Goal: Information Seeking & Learning: Learn about a topic

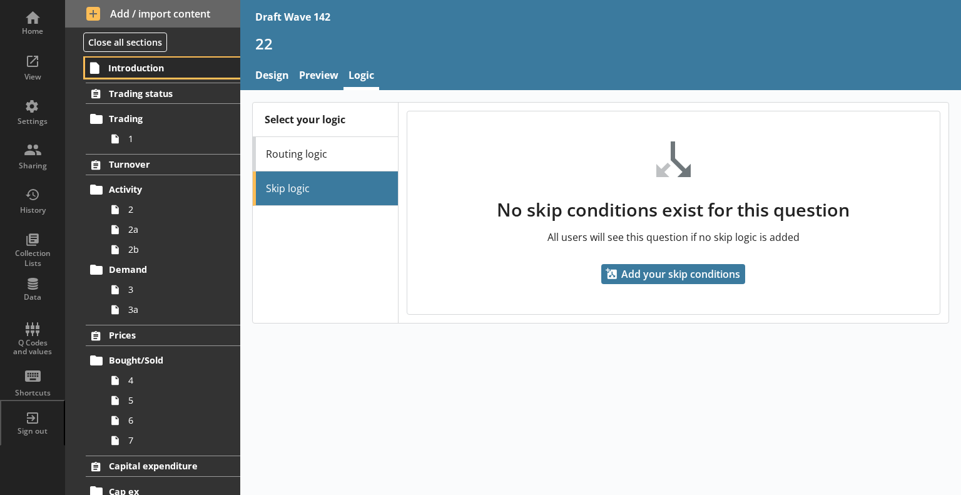
click at [141, 65] on span "Introduction" at bounding box center [162, 68] width 109 height 12
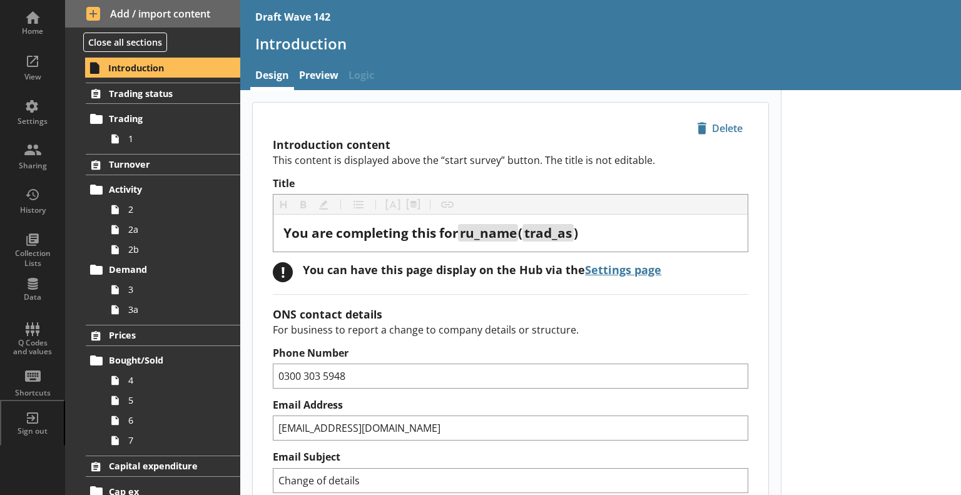
click at [421, 104] on div "icon-delete Created with Sketch. [GEOGRAPHIC_DATA]" at bounding box center [510, 121] width 515 height 36
click at [159, 122] on span "Trading" at bounding box center [163, 119] width 109 height 12
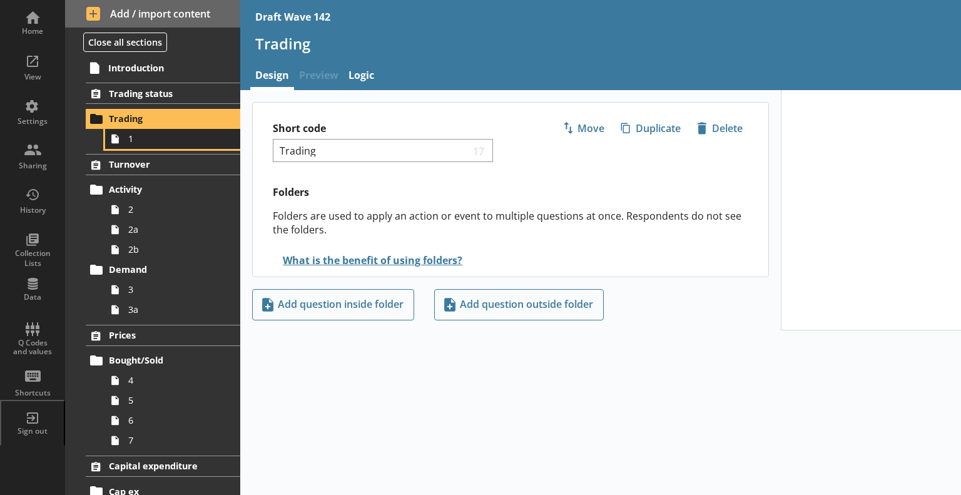
click at [160, 140] on span "1" at bounding box center [175, 139] width 94 height 12
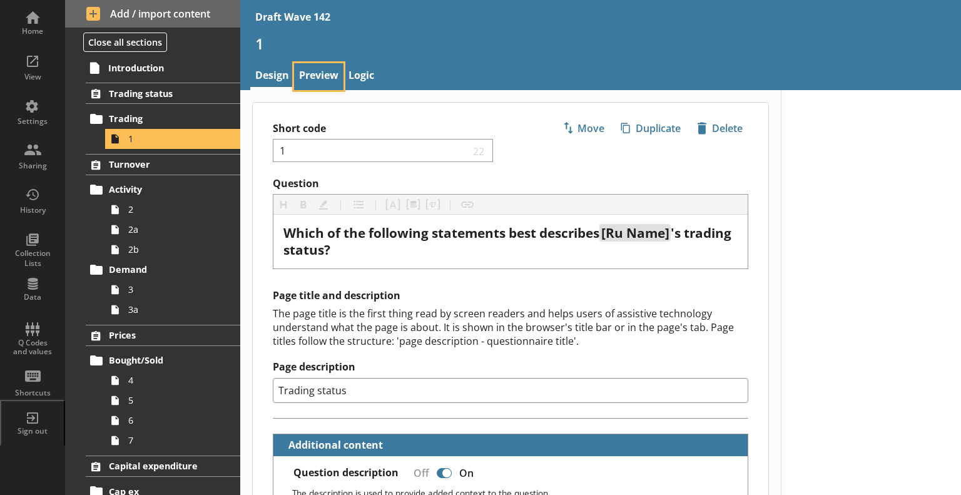
click at [307, 74] on link "Preview" at bounding box center [318, 76] width 49 height 27
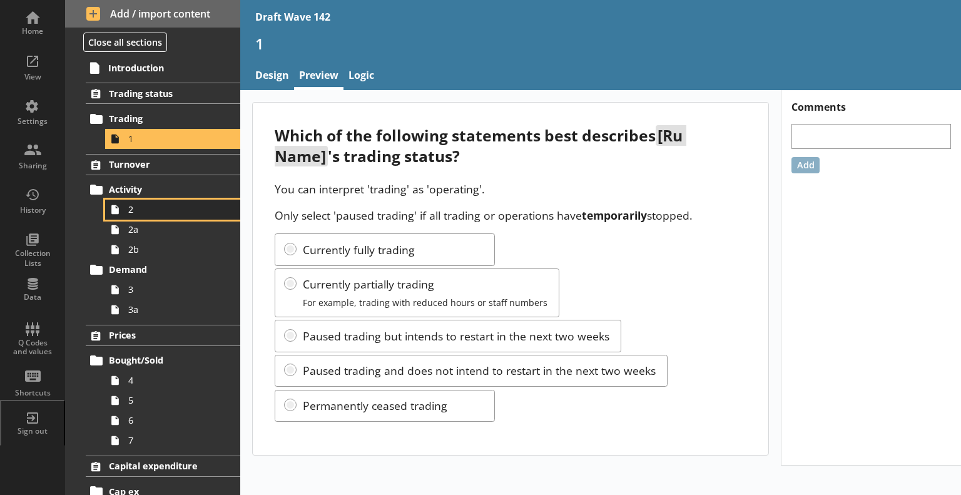
click at [154, 209] on span "2" at bounding box center [175, 209] width 94 height 12
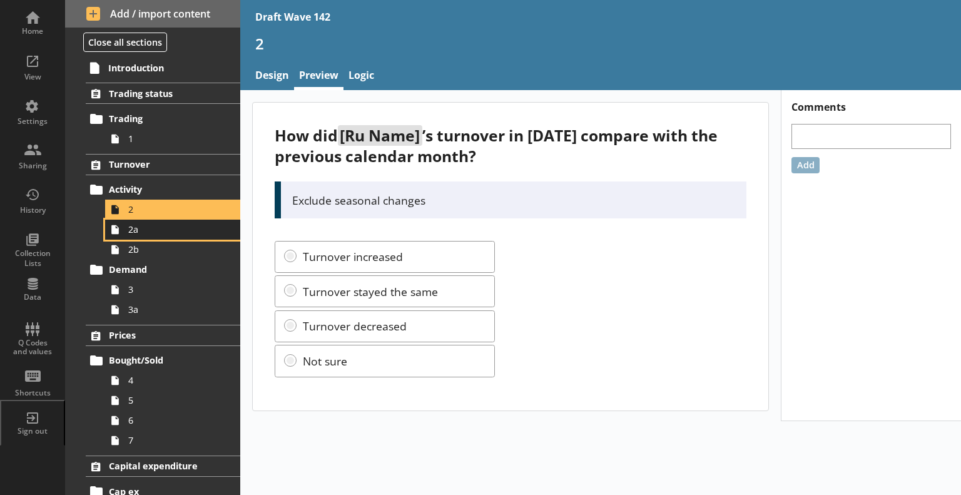
click at [196, 230] on span "2a" at bounding box center [175, 229] width 94 height 12
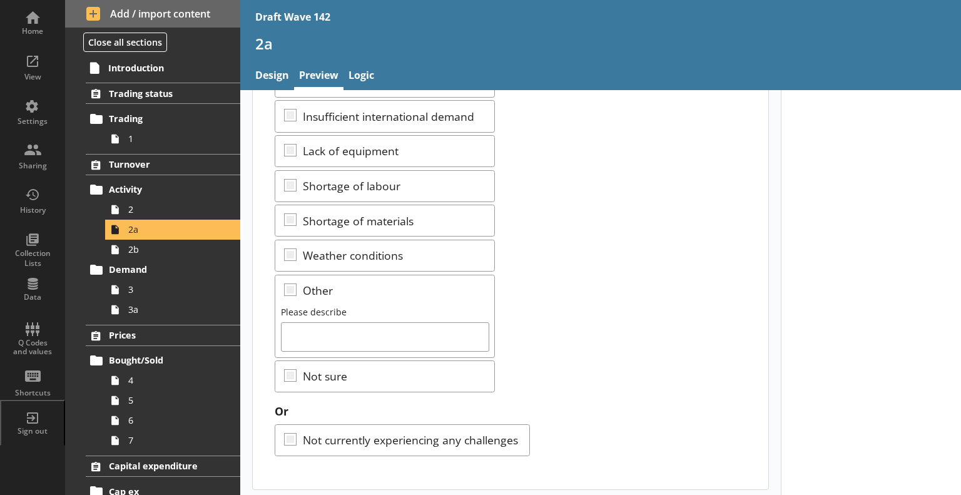
scroll to position [345, 0]
click at [169, 250] on span "2b" at bounding box center [175, 249] width 94 height 12
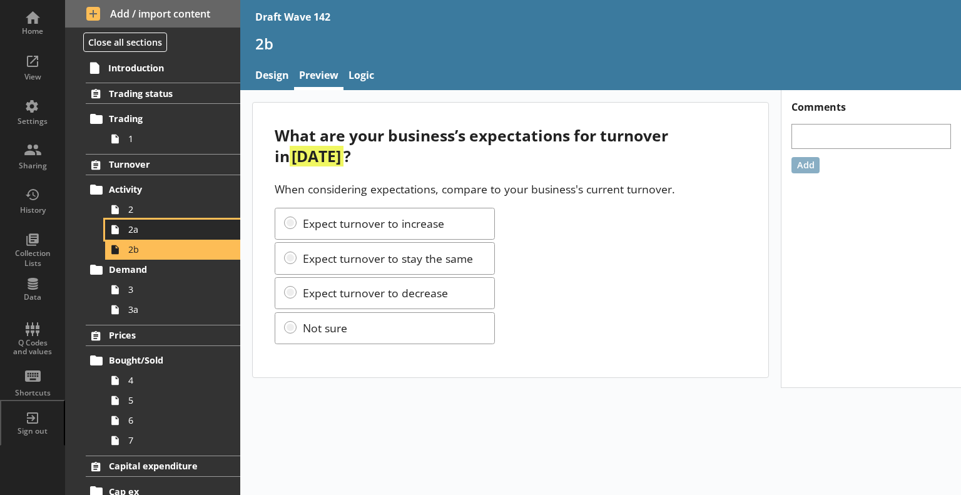
click at [145, 232] on span "2a" at bounding box center [175, 229] width 94 height 12
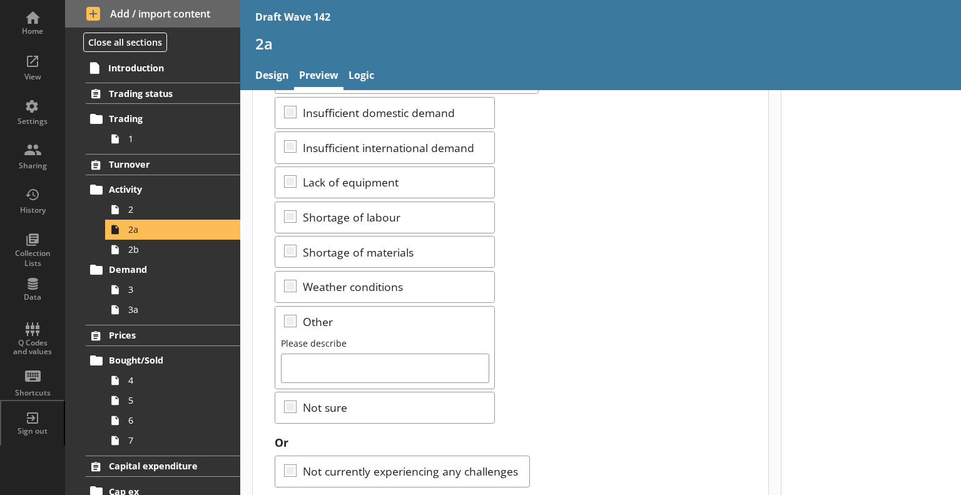
scroll to position [345, 0]
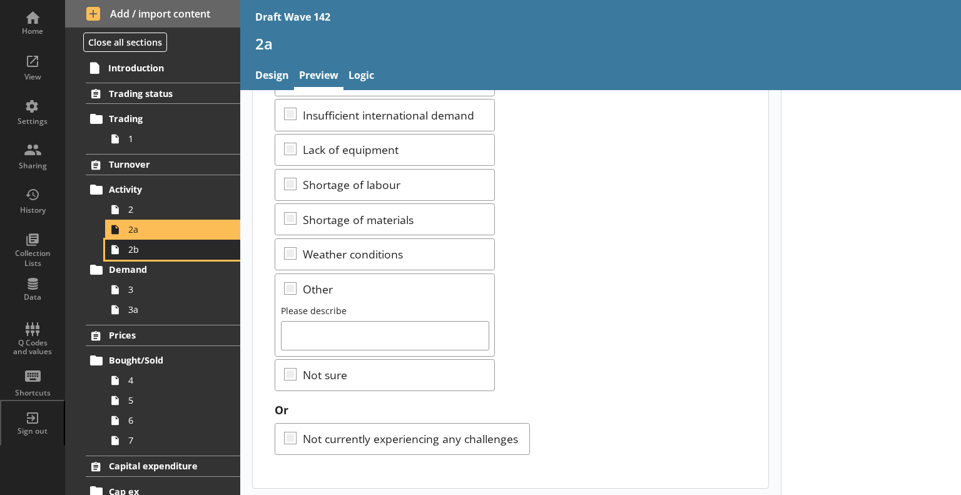
click at [146, 252] on span "2b" at bounding box center [175, 249] width 94 height 12
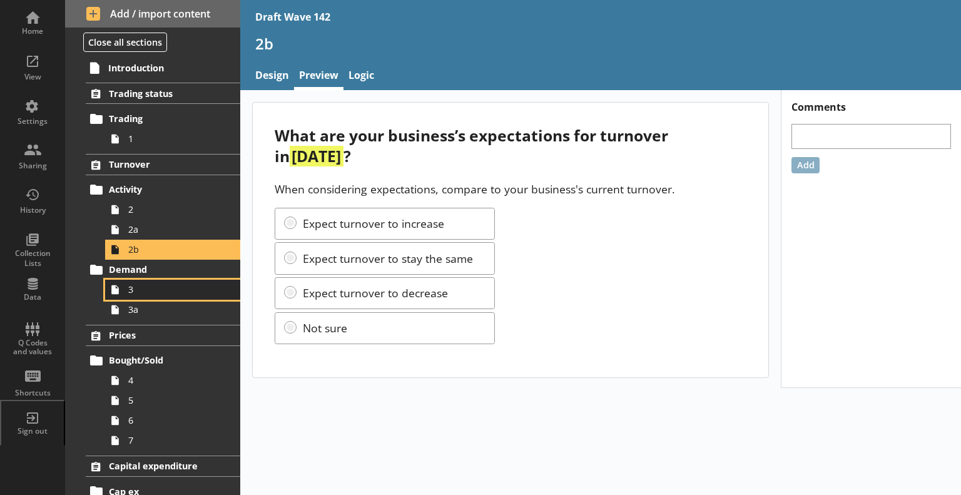
click at [143, 293] on span "3" at bounding box center [175, 289] width 94 height 12
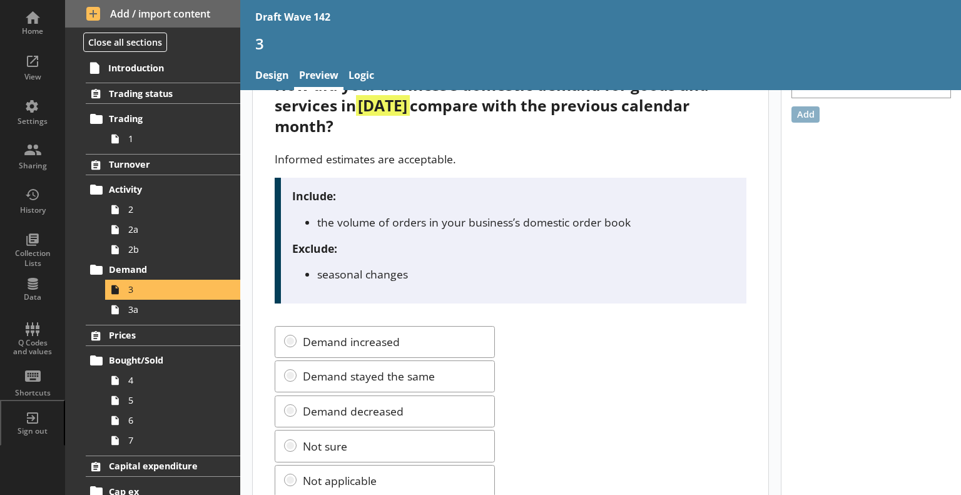
scroll to position [95, 0]
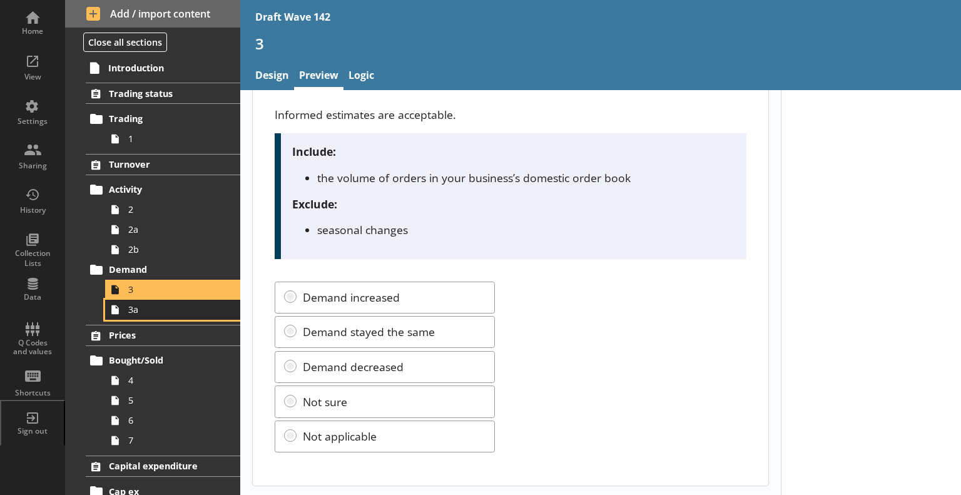
click at [173, 308] on span "3a" at bounding box center [175, 309] width 94 height 12
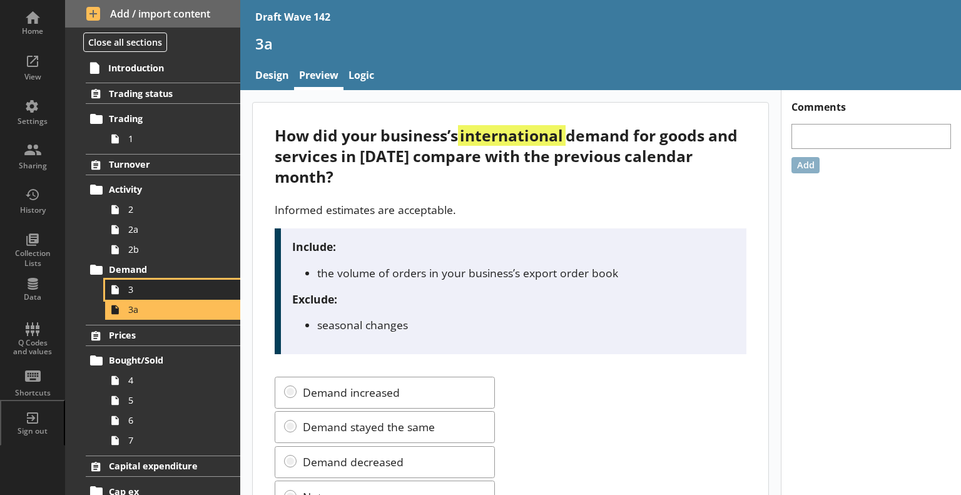
click at [155, 288] on span "3" at bounding box center [175, 289] width 94 height 12
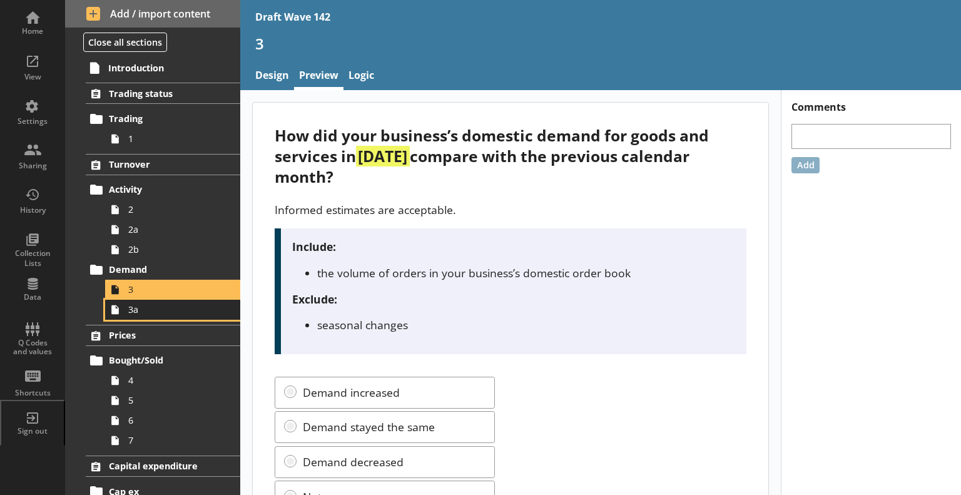
click at [146, 312] on span "3a" at bounding box center [175, 309] width 94 height 12
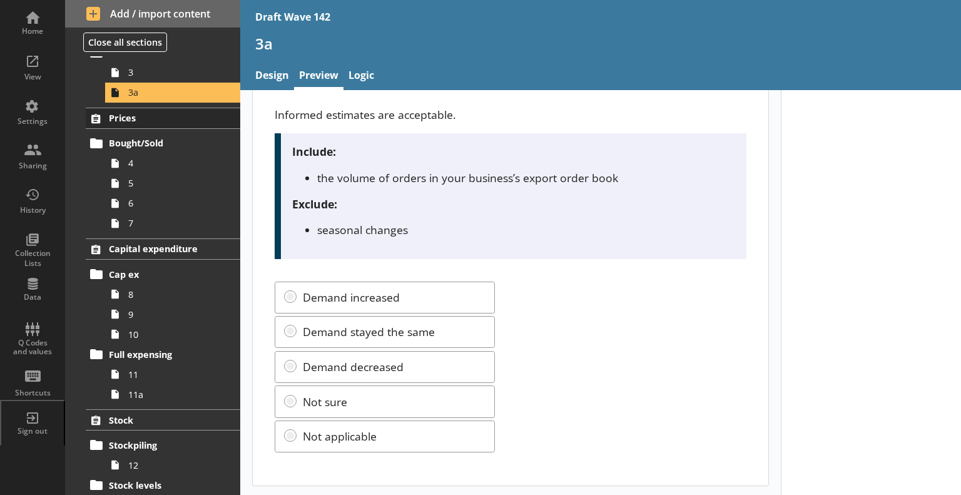
scroll to position [250, 0]
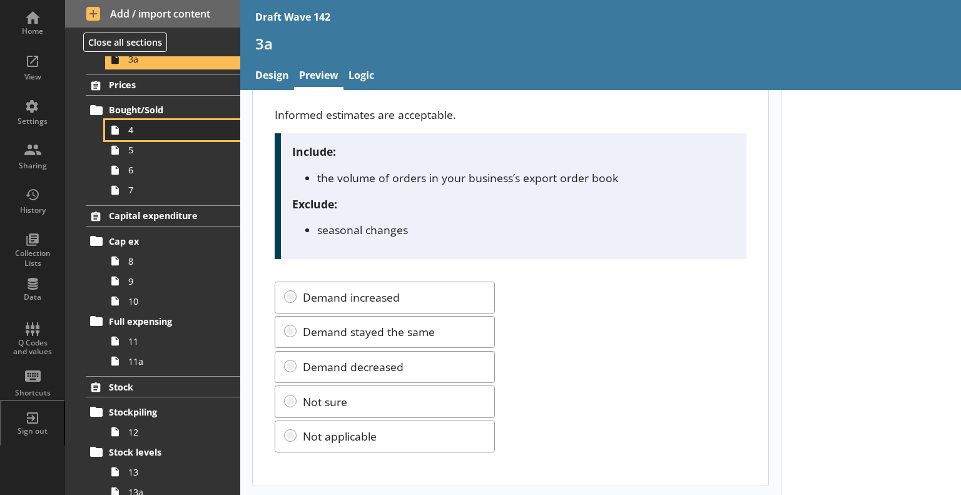
click at [153, 134] on span "4" at bounding box center [175, 130] width 94 height 12
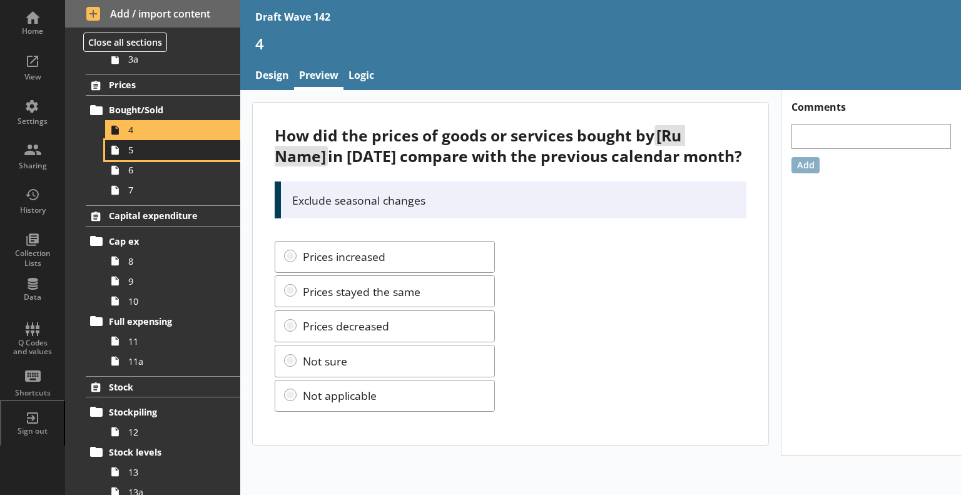
click at [168, 149] on span "5" at bounding box center [175, 150] width 94 height 12
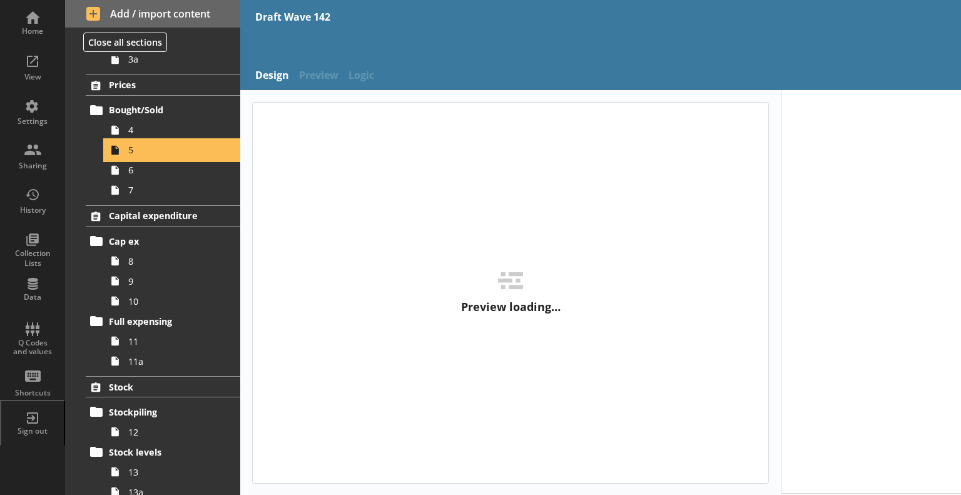
scroll to position [313, 0]
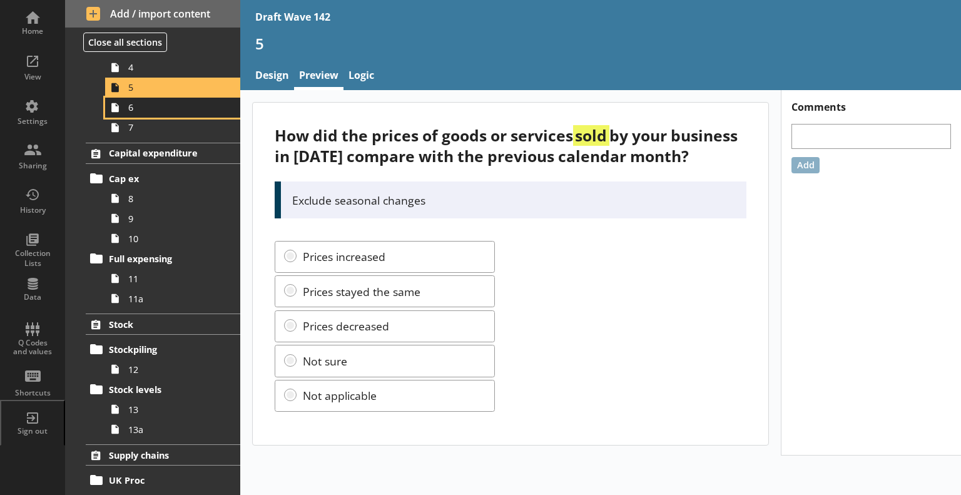
click at [138, 107] on span "6" at bounding box center [175, 107] width 94 height 12
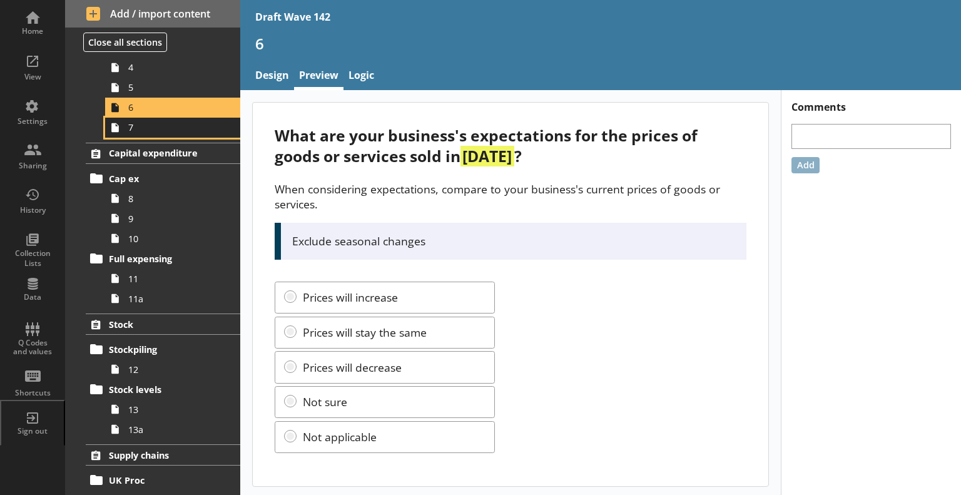
click at [138, 127] on span "7" at bounding box center [175, 127] width 94 height 12
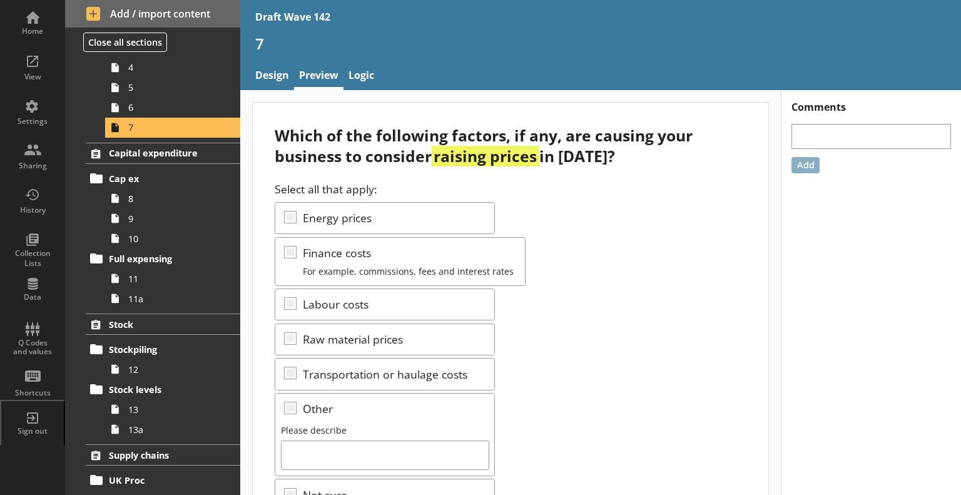
click at [584, 156] on div "Which of the following factors, if any, are causing your business to consider r…" at bounding box center [510, 145] width 471 height 41
click at [593, 158] on div "Which of the following factors, if any, are causing your business to consider r…" at bounding box center [510, 145] width 471 height 41
click at [588, 161] on div "Which of the following factors, if any, are causing your business to consider r…" at bounding box center [510, 145] width 471 height 41
click at [638, 154] on div "Which of the following factors, if any, are causing your business to consider r…" at bounding box center [510, 145] width 471 height 41
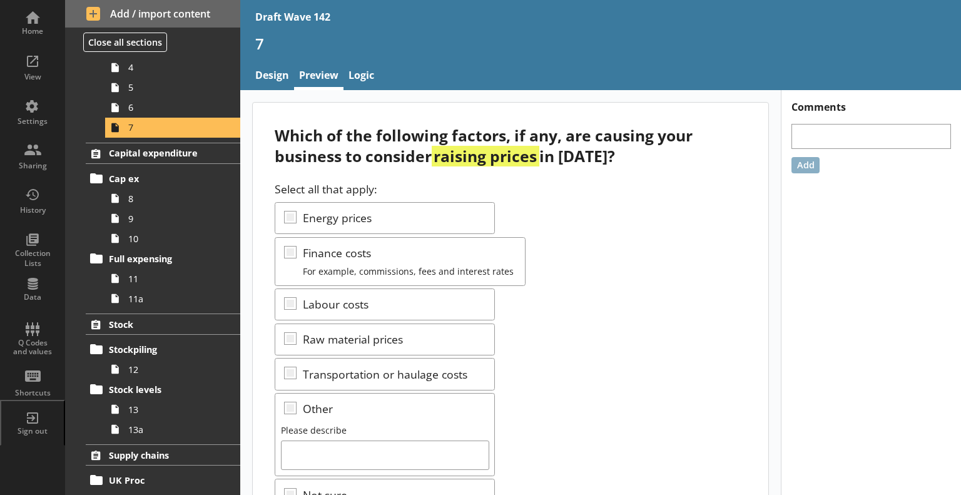
click at [674, 155] on div "Which of the following factors, if any, are causing your business to consider r…" at bounding box center [510, 145] width 471 height 41
click at [687, 159] on div "Which of the following factors, if any, are causing your business to consider r…" at bounding box center [510, 145] width 471 height 41
click at [169, 109] on span "6" at bounding box center [175, 107] width 94 height 12
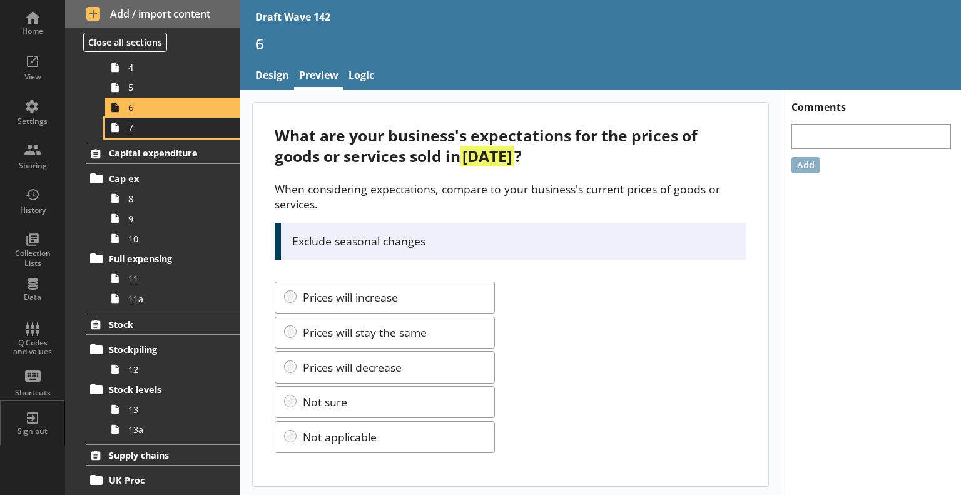
click at [193, 129] on span "7" at bounding box center [175, 127] width 94 height 12
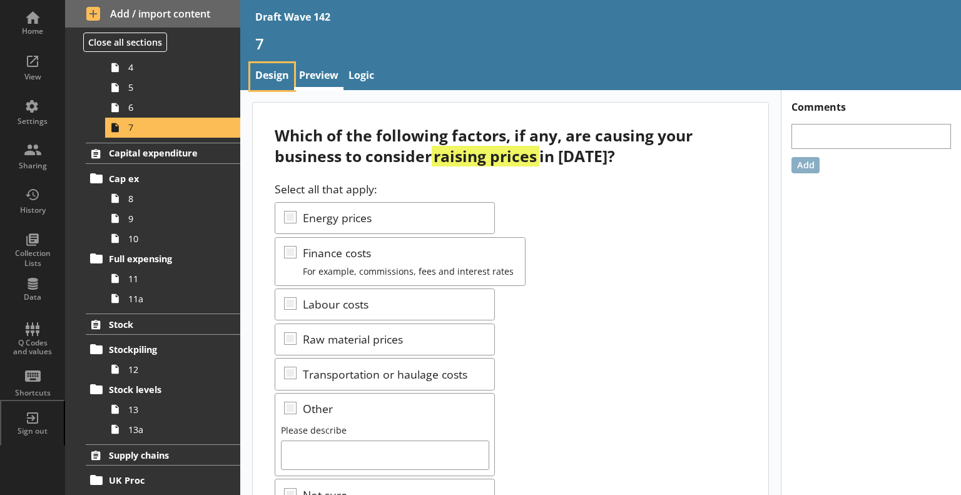
click at [283, 79] on link "Design" at bounding box center [272, 76] width 44 height 27
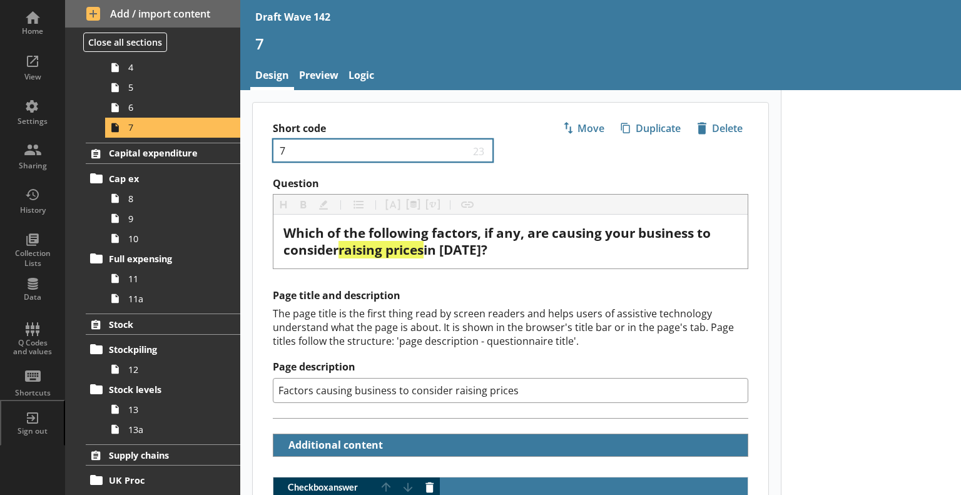
type textarea "x"
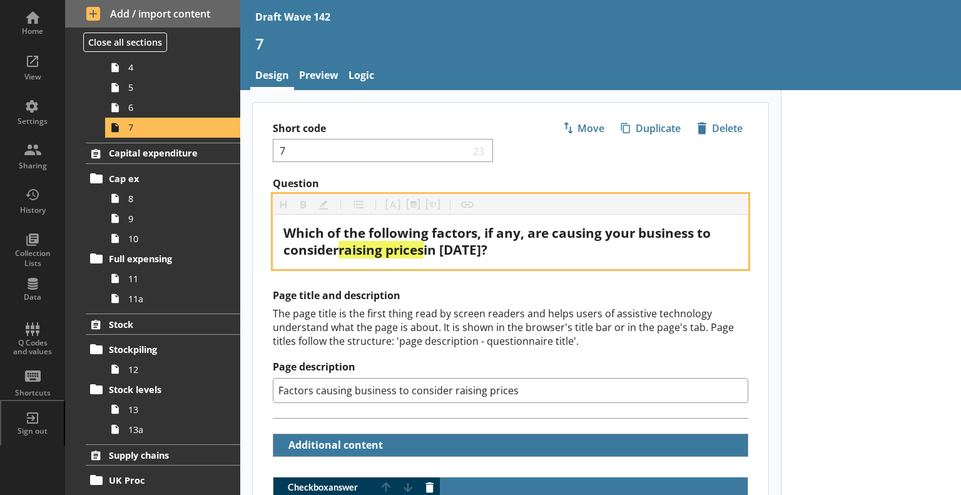
click at [487, 250] on span "in [DATE]?" at bounding box center [455, 250] width 64 height 18
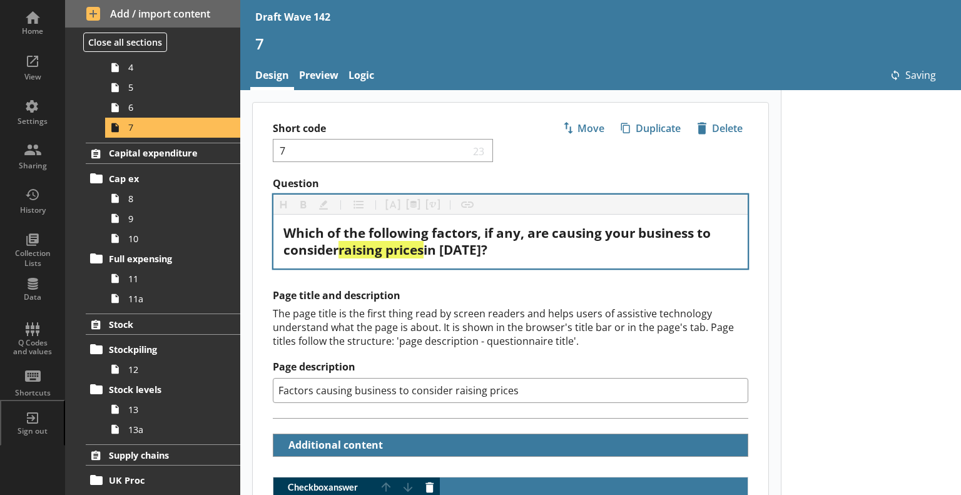
click at [502, 292] on h2 "Page title and description" at bounding box center [510, 295] width 475 height 13
click at [167, 112] on span "6" at bounding box center [175, 107] width 94 height 12
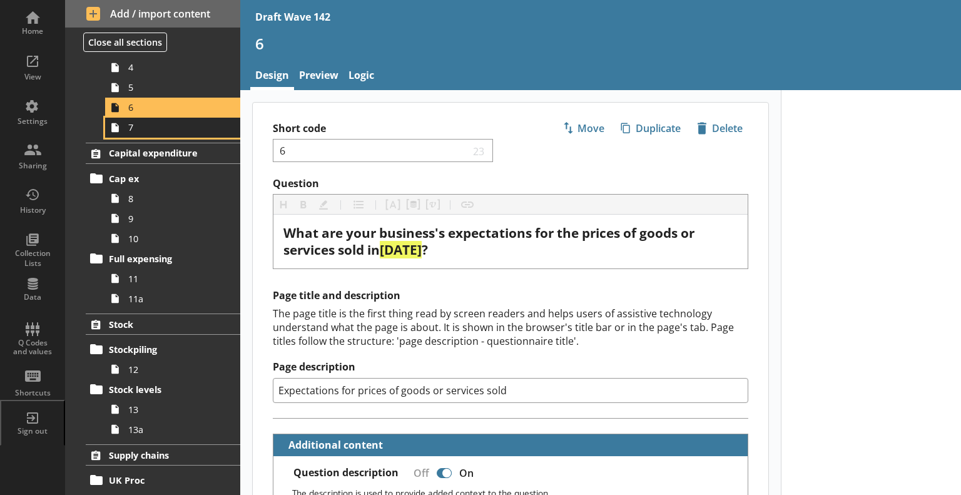
click at [160, 124] on span "7" at bounding box center [175, 127] width 94 height 12
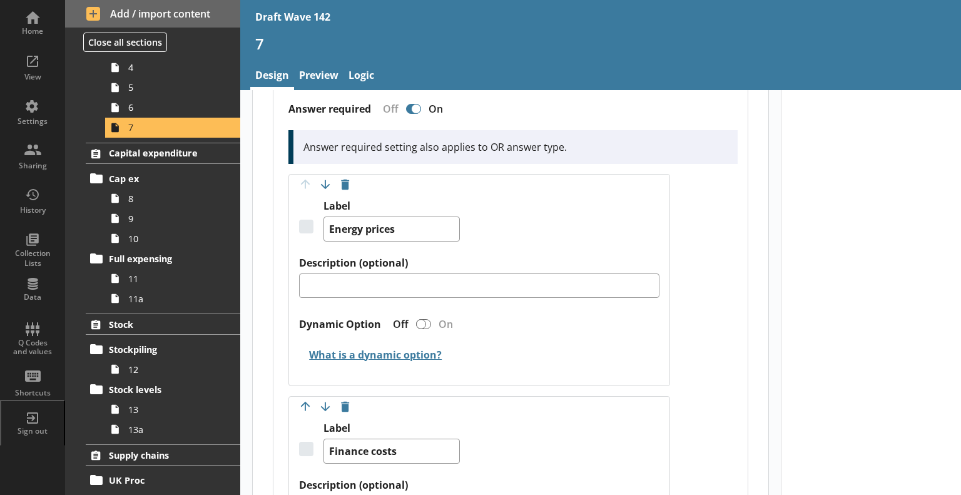
scroll to position [500, 0]
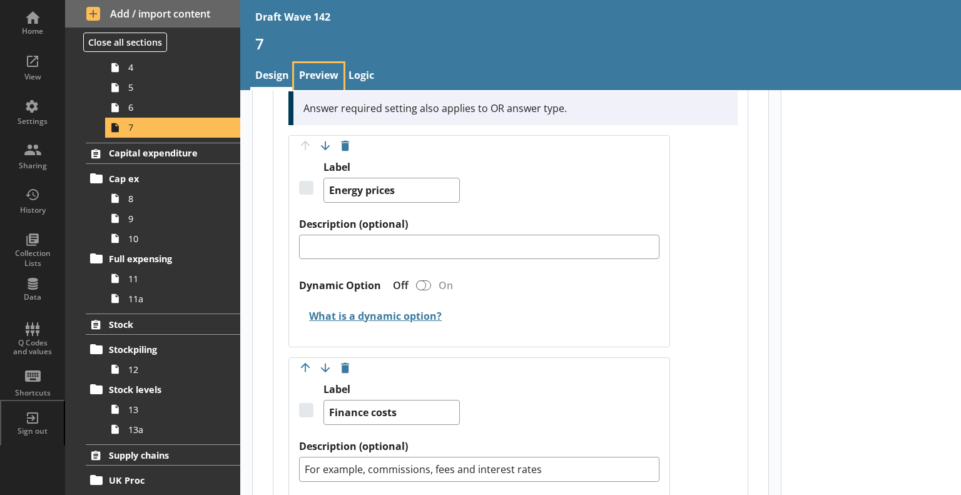
click at [318, 78] on link "Preview" at bounding box center [318, 76] width 49 height 27
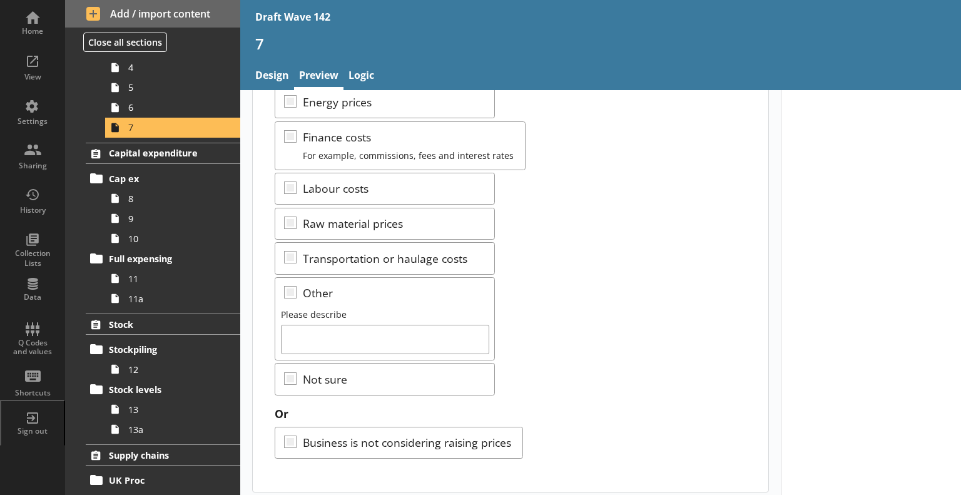
scroll to position [121, 0]
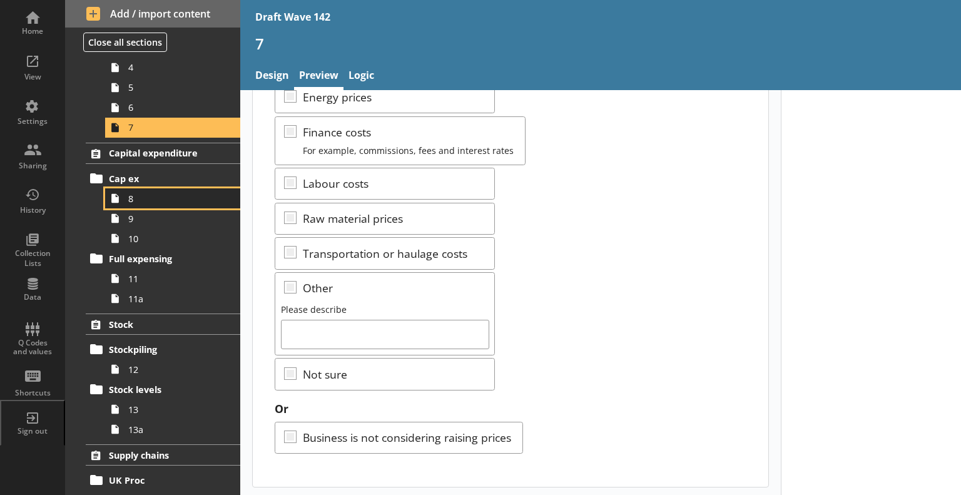
click at [165, 202] on span "8" at bounding box center [175, 199] width 94 height 12
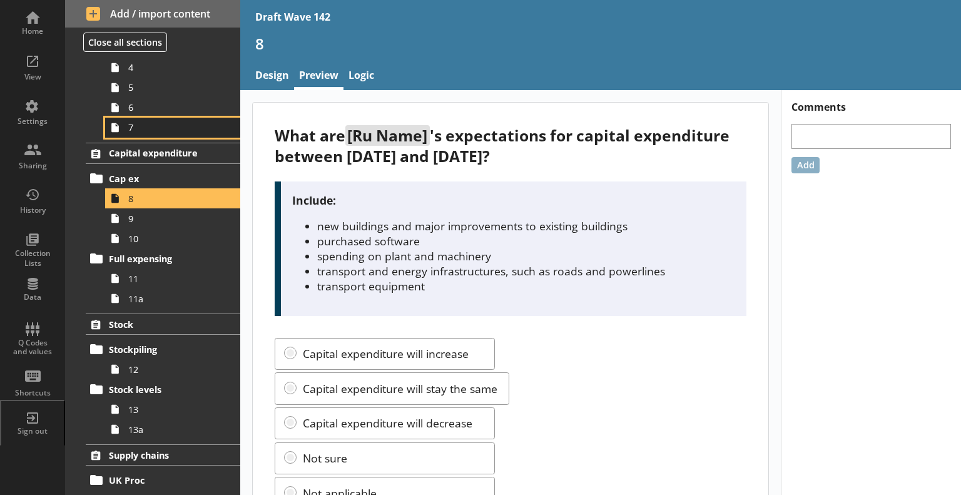
click at [175, 128] on span "7" at bounding box center [175, 127] width 94 height 12
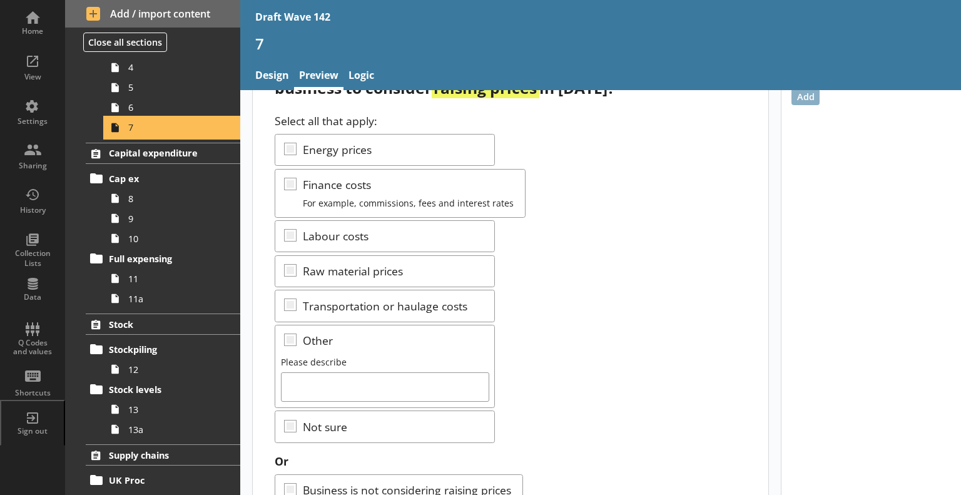
scroll to position [121, 0]
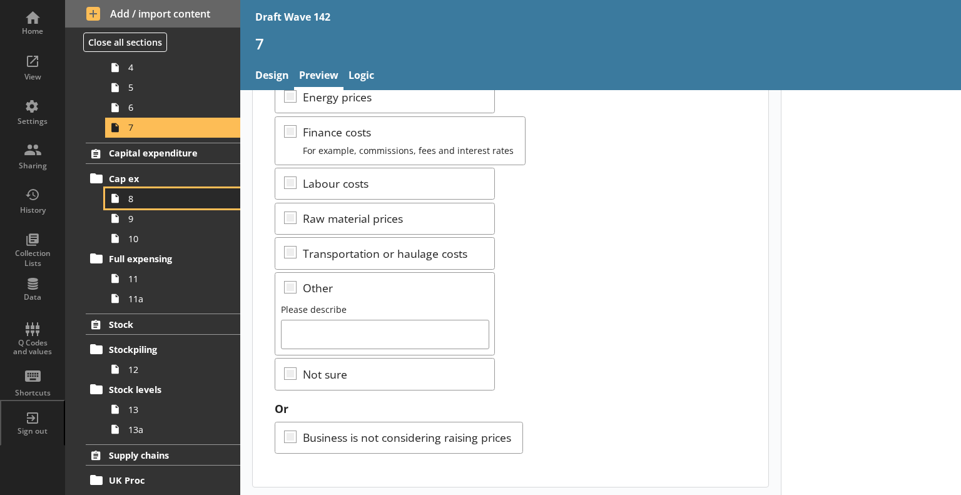
click at [160, 201] on span "8" at bounding box center [175, 199] width 94 height 12
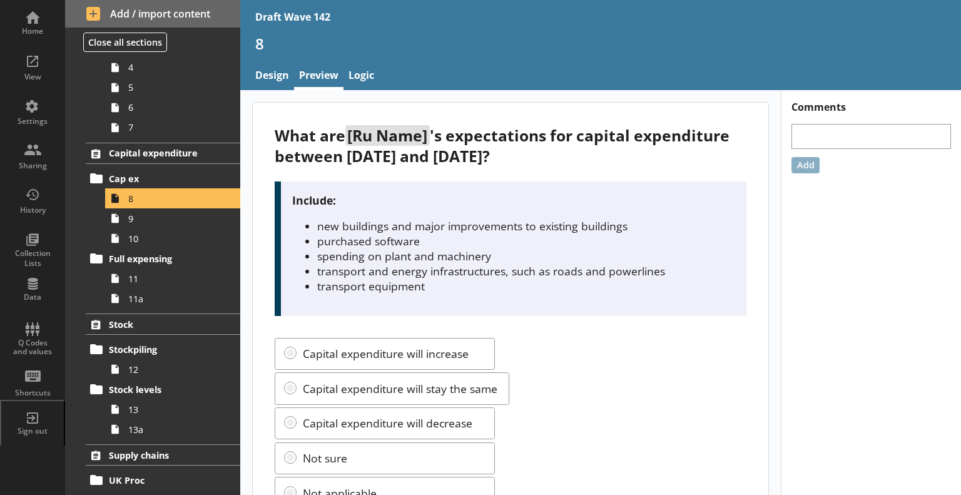
scroll to position [56, 0]
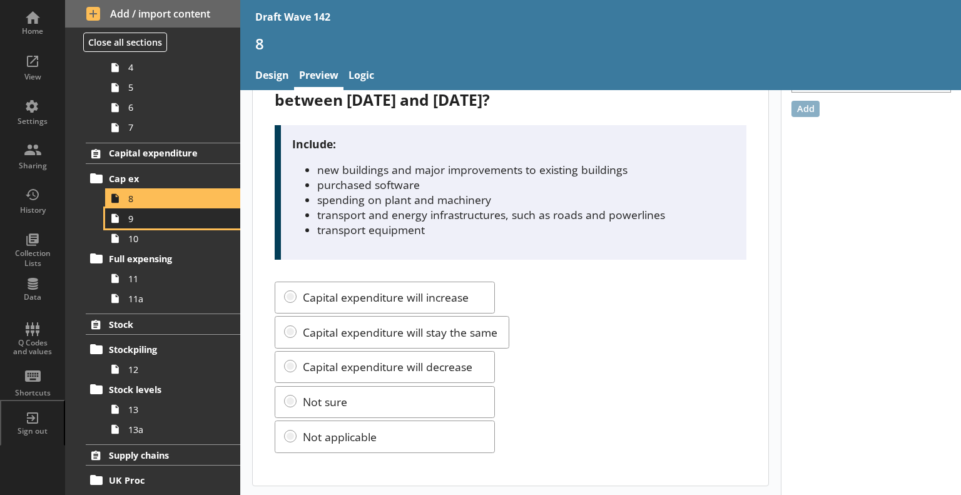
click at [154, 221] on span "9" at bounding box center [175, 219] width 94 height 12
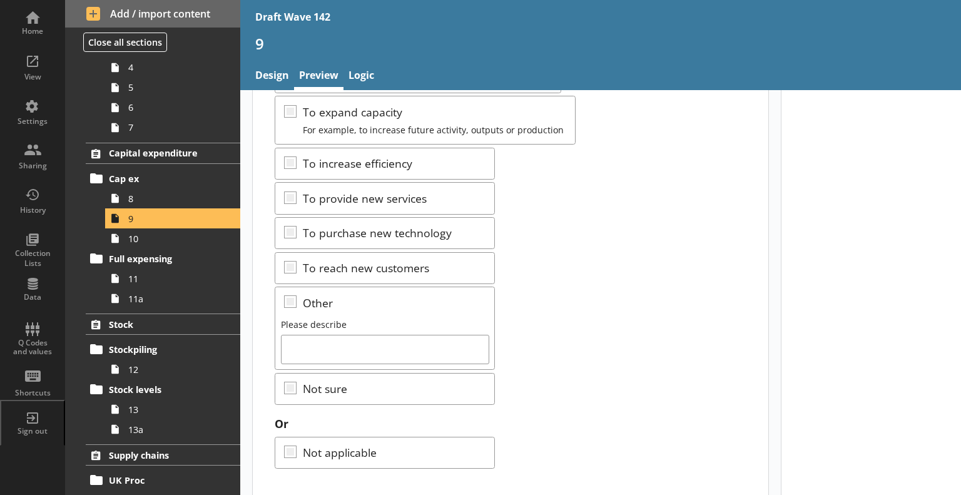
scroll to position [173, 0]
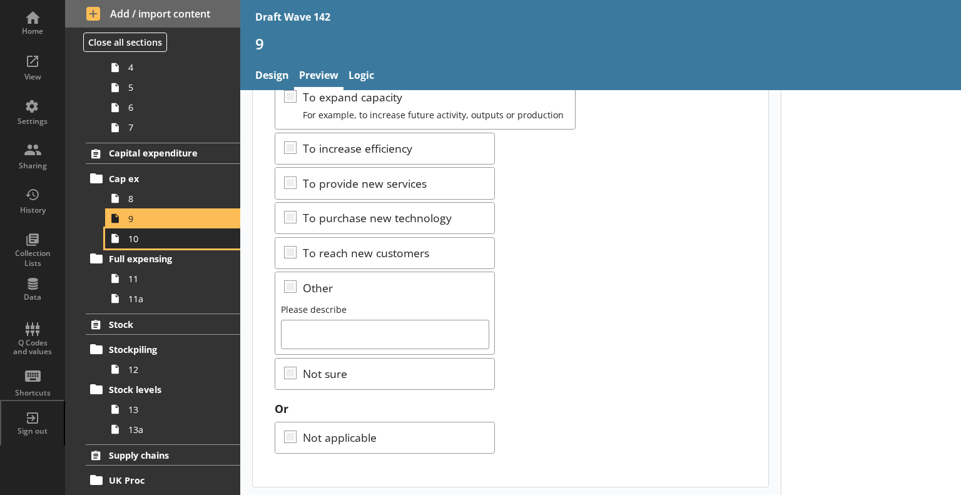
click at [165, 241] on span "10" at bounding box center [175, 239] width 94 height 12
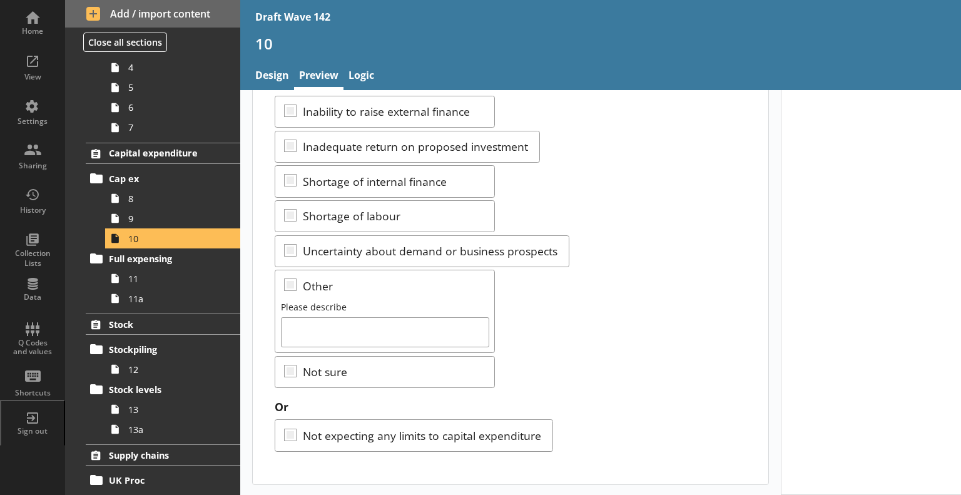
scroll to position [125, 0]
click at [133, 285] on link "11" at bounding box center [172, 278] width 135 height 20
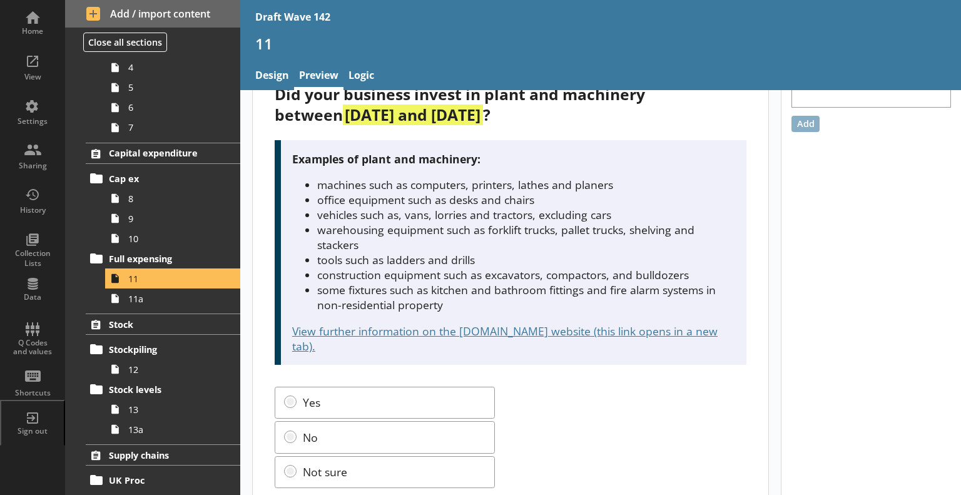
scroll to position [63, 0]
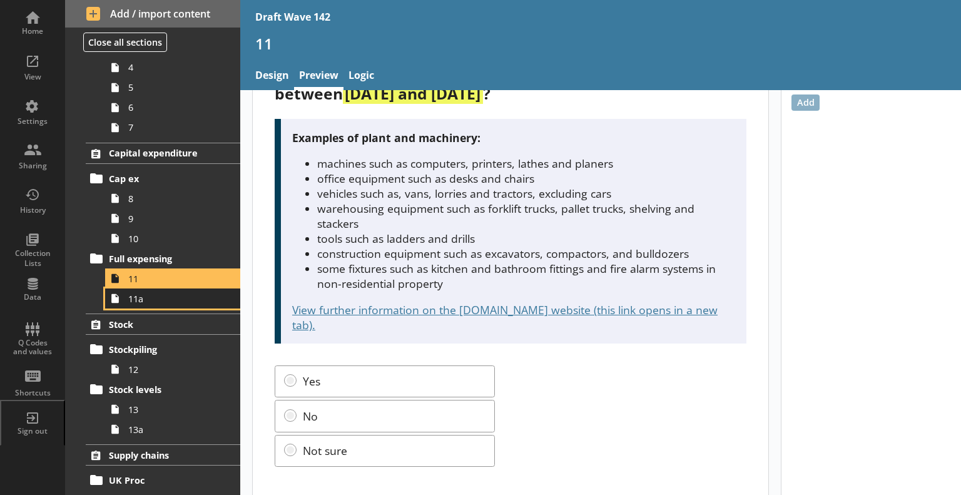
click at [173, 299] on span "11a" at bounding box center [175, 299] width 94 height 12
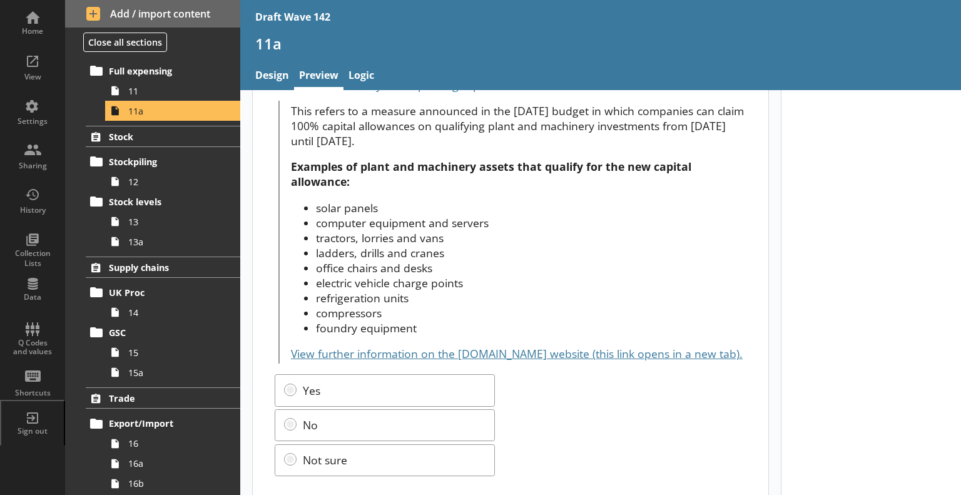
scroll to position [151, 0]
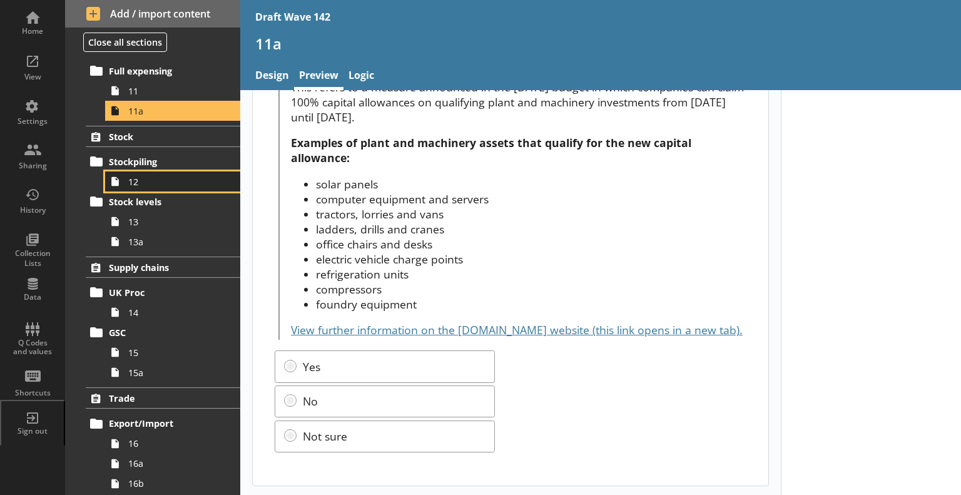
click at [149, 185] on span "12" at bounding box center [175, 182] width 94 height 12
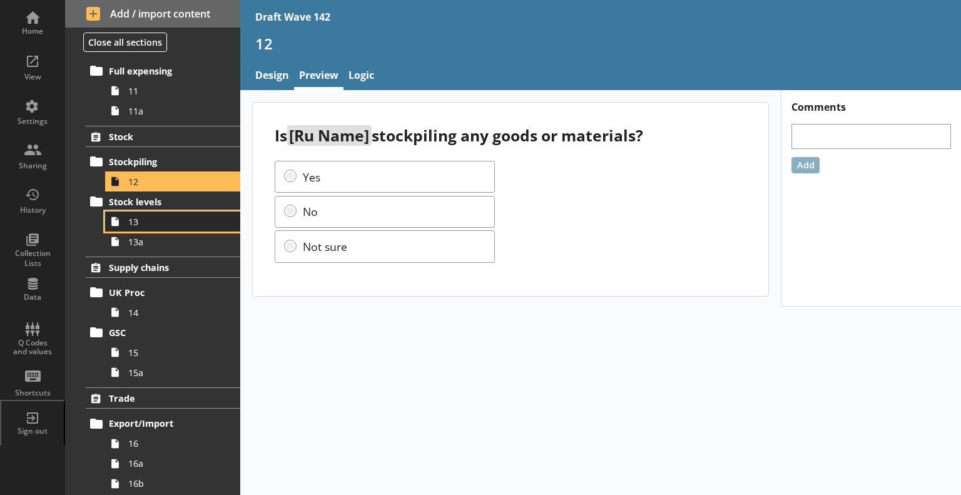
click at [159, 216] on span "13" at bounding box center [175, 222] width 94 height 12
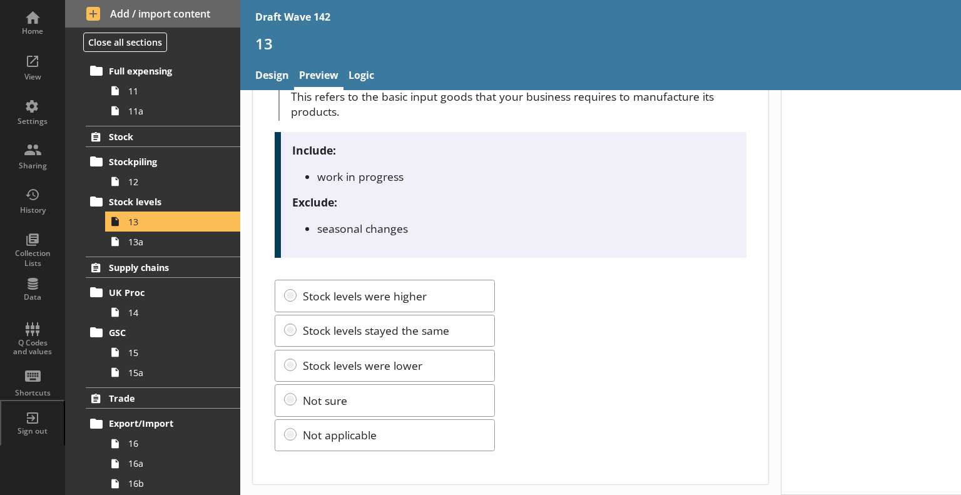
scroll to position [140, 0]
click at [187, 237] on span "13a" at bounding box center [175, 242] width 94 height 12
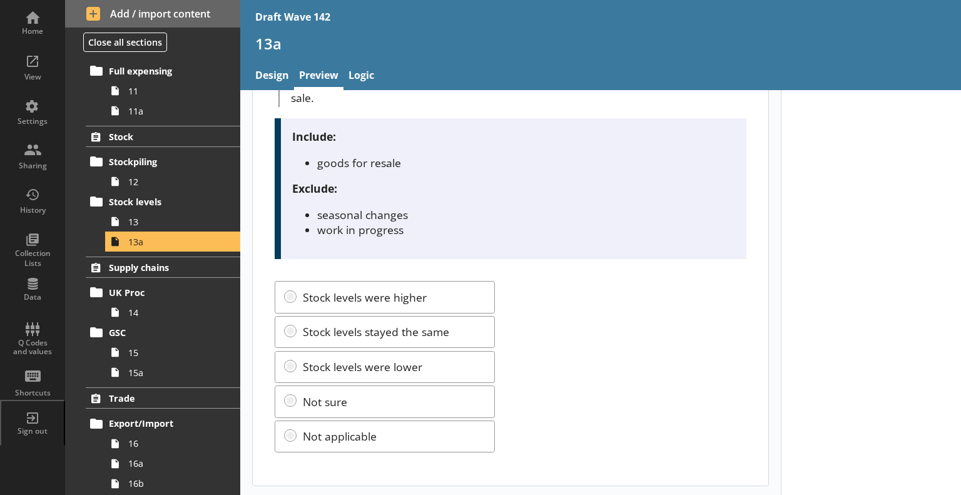
scroll to position [155, 0]
click at [159, 312] on span "14" at bounding box center [175, 312] width 94 height 12
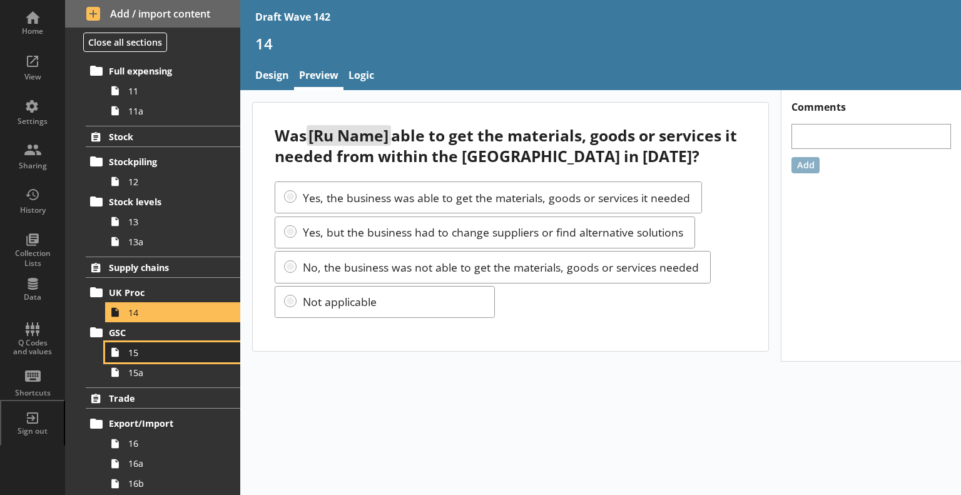
click at [165, 350] on span "15" at bounding box center [175, 352] width 94 height 12
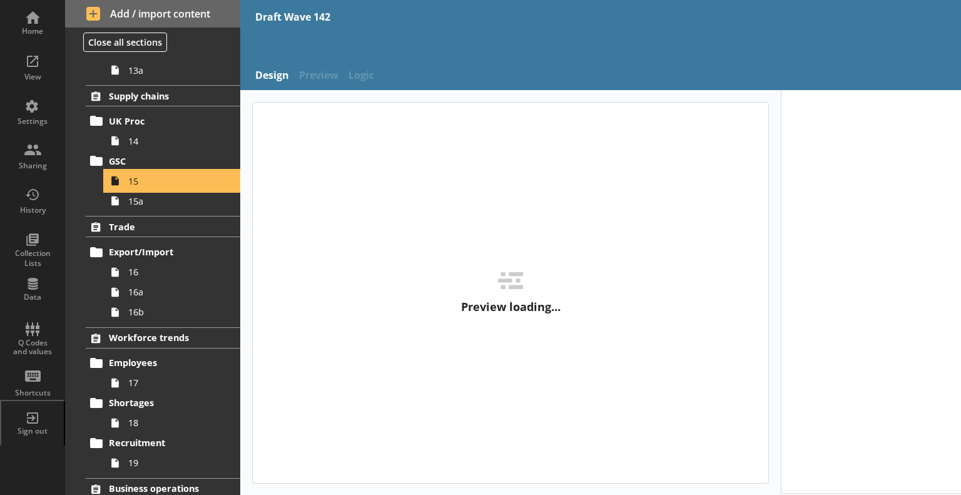
scroll to position [750, 0]
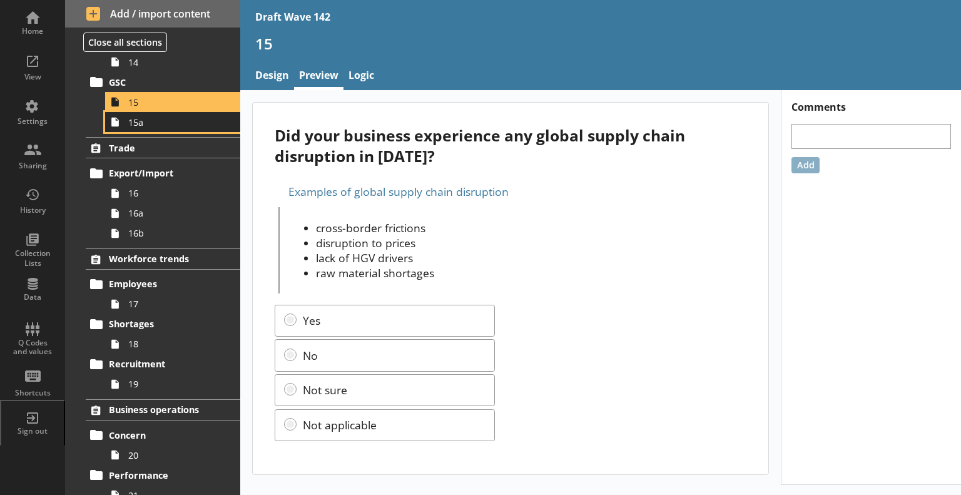
click at [146, 123] on span "15a" at bounding box center [175, 122] width 94 height 12
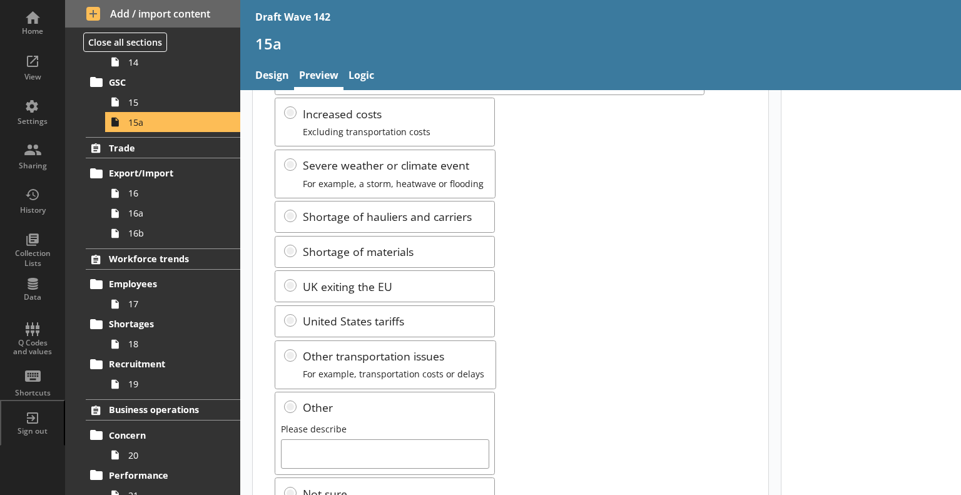
scroll to position [225, 0]
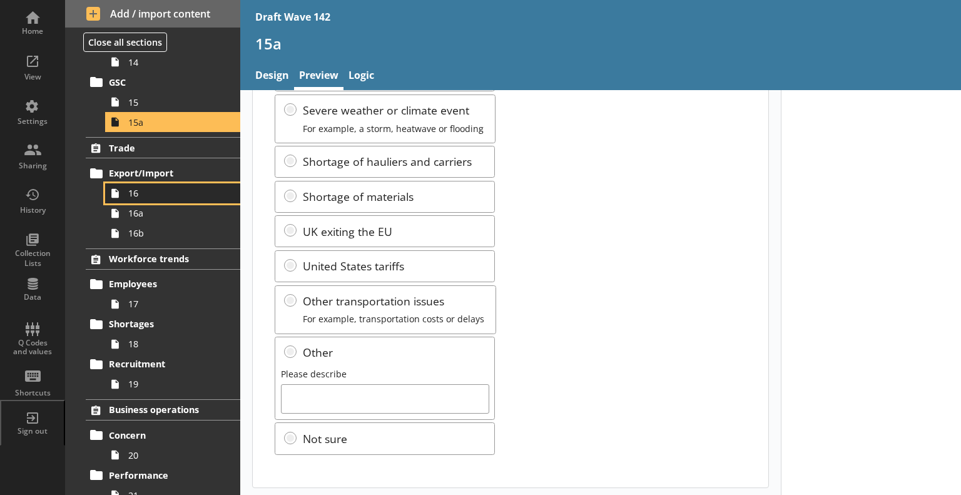
click at [142, 195] on span "16" at bounding box center [175, 193] width 94 height 12
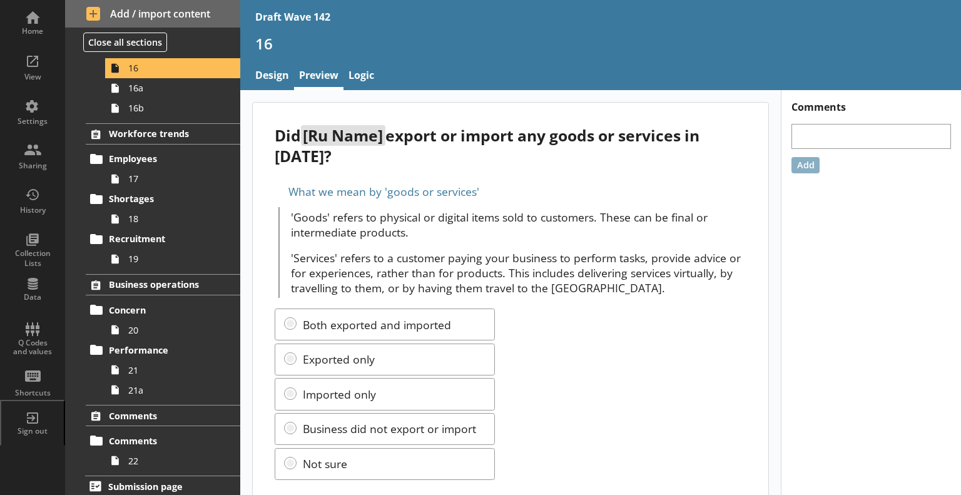
scroll to position [27, 0]
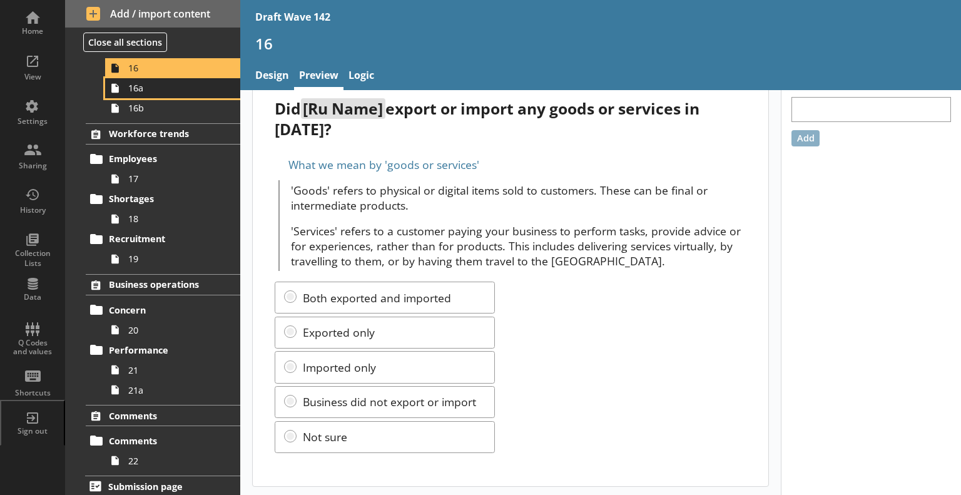
click at [160, 88] on span "16a" at bounding box center [175, 88] width 94 height 12
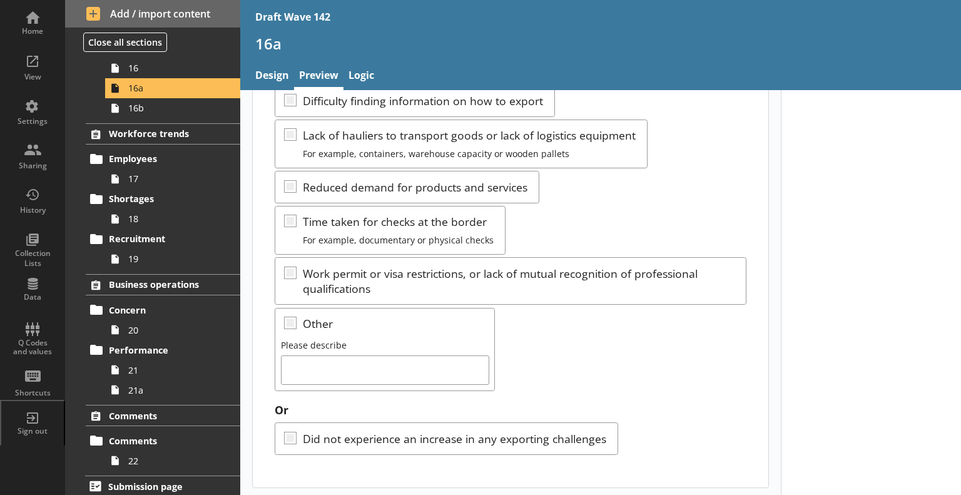
scroll to position [468, 0]
click at [142, 105] on span "16b" at bounding box center [175, 108] width 94 height 12
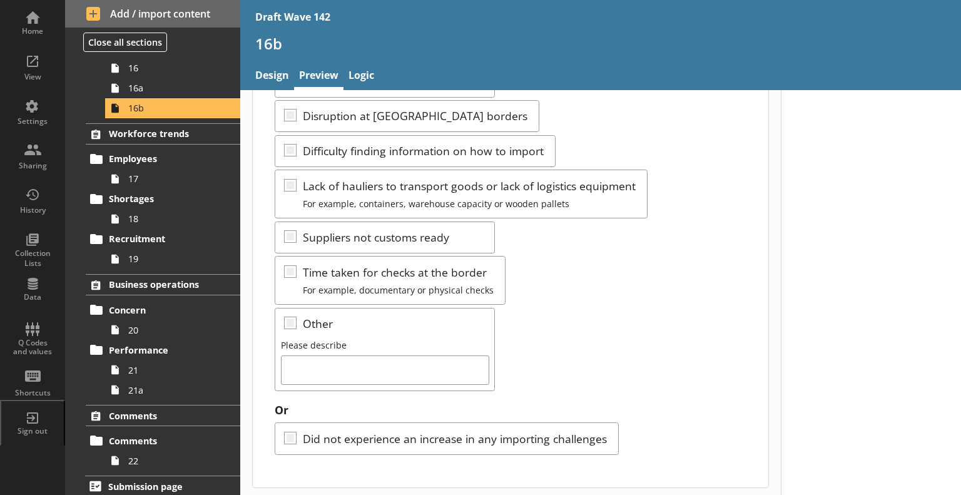
scroll to position [383, 0]
click at [175, 179] on span "17" at bounding box center [175, 179] width 94 height 12
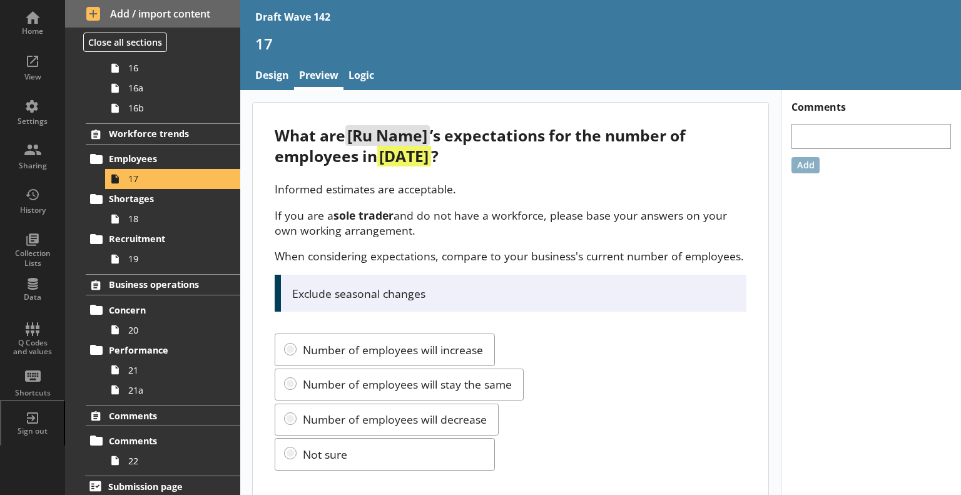
scroll to position [33, 0]
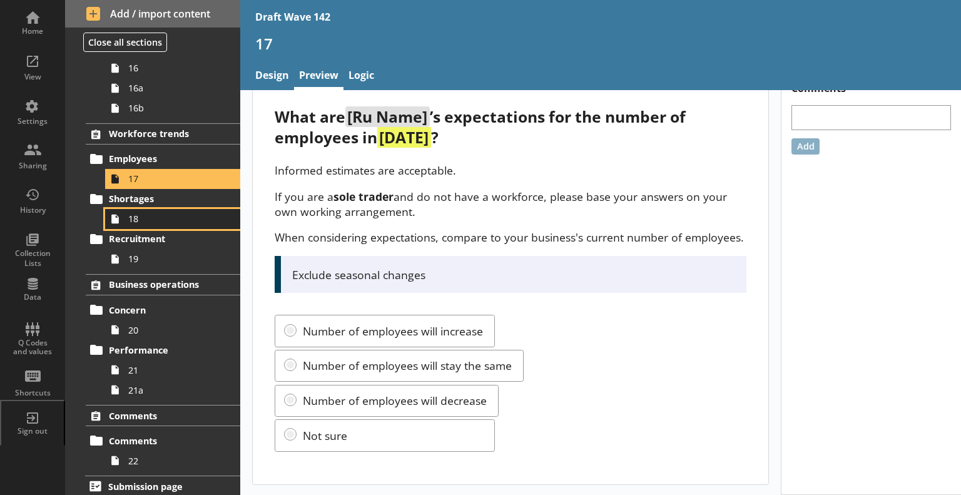
click at [147, 220] on span "18" at bounding box center [175, 219] width 94 height 12
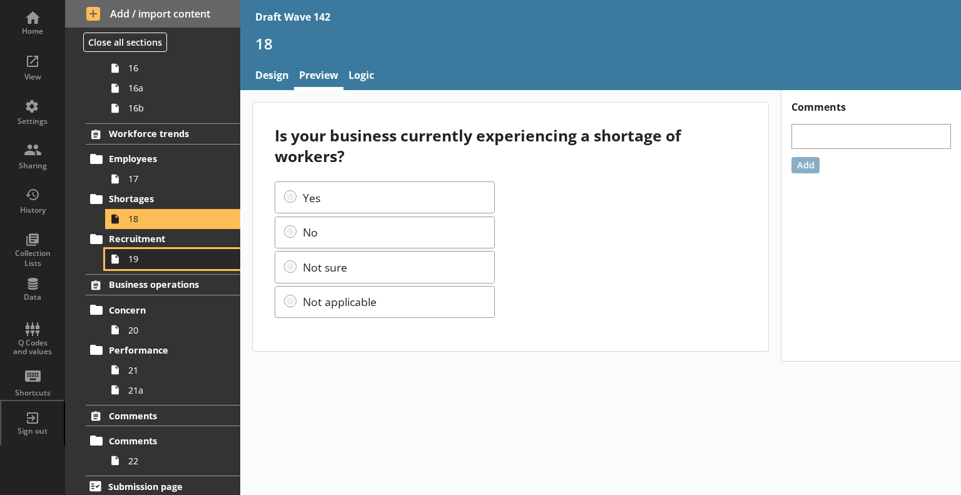
click at [153, 253] on span "19" at bounding box center [175, 259] width 94 height 12
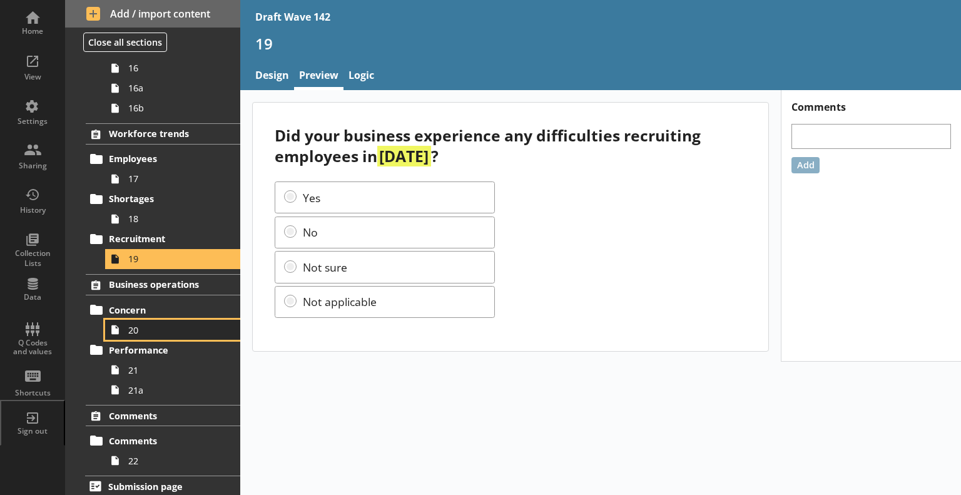
click at [160, 325] on span "20" at bounding box center [175, 330] width 94 height 12
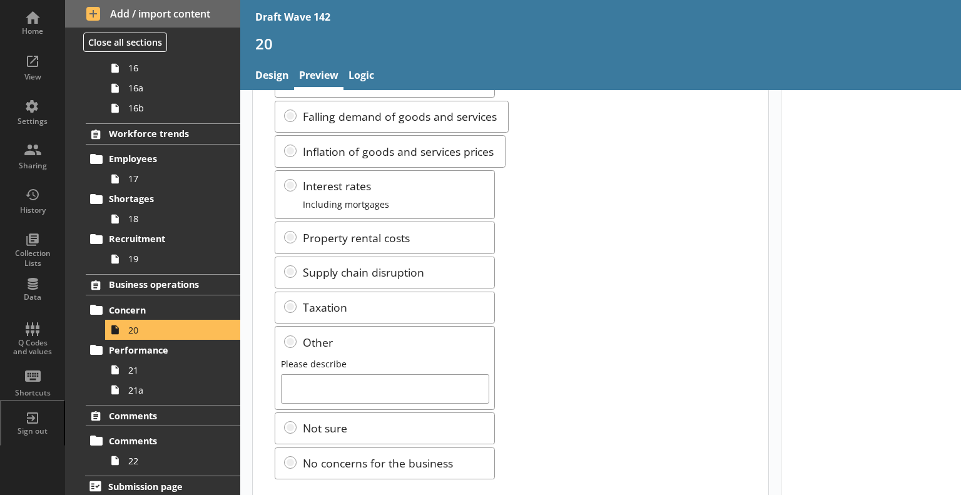
scroll to position [245, 0]
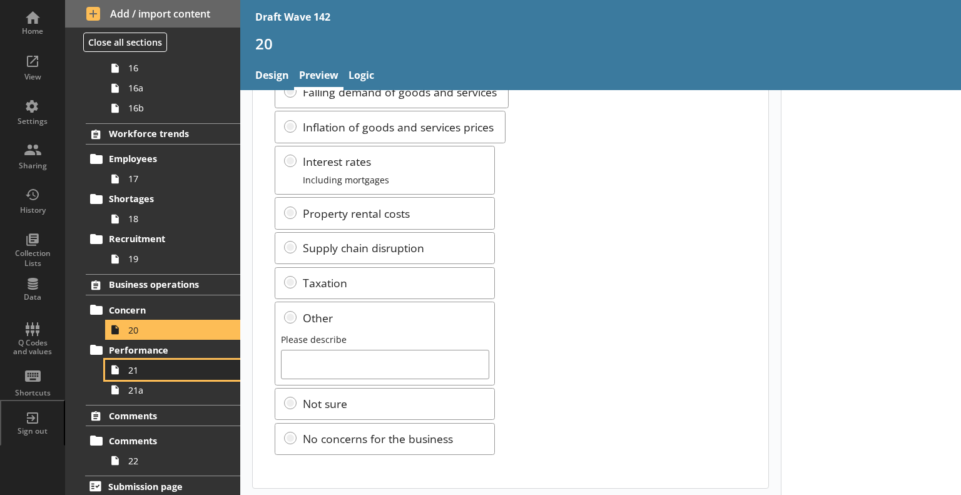
click at [164, 366] on span "21" at bounding box center [175, 370] width 94 height 12
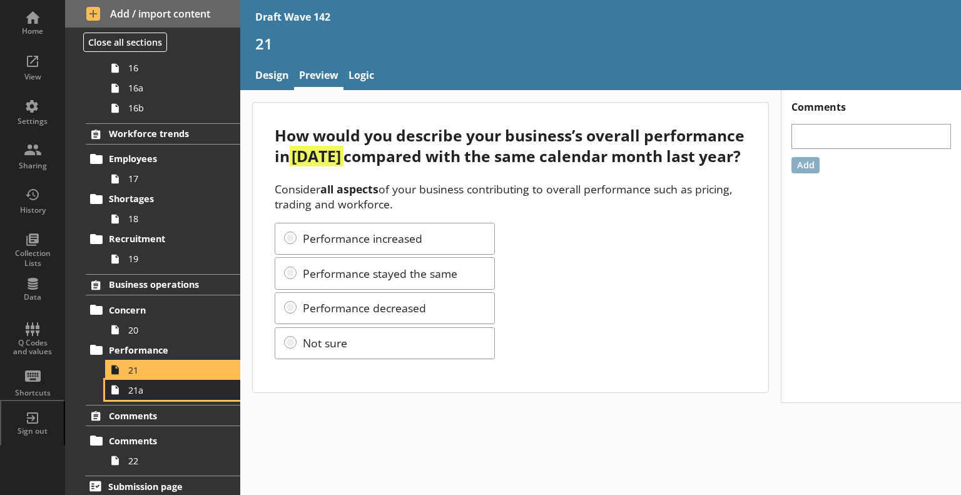
click at [173, 390] on span "21a" at bounding box center [175, 390] width 94 height 12
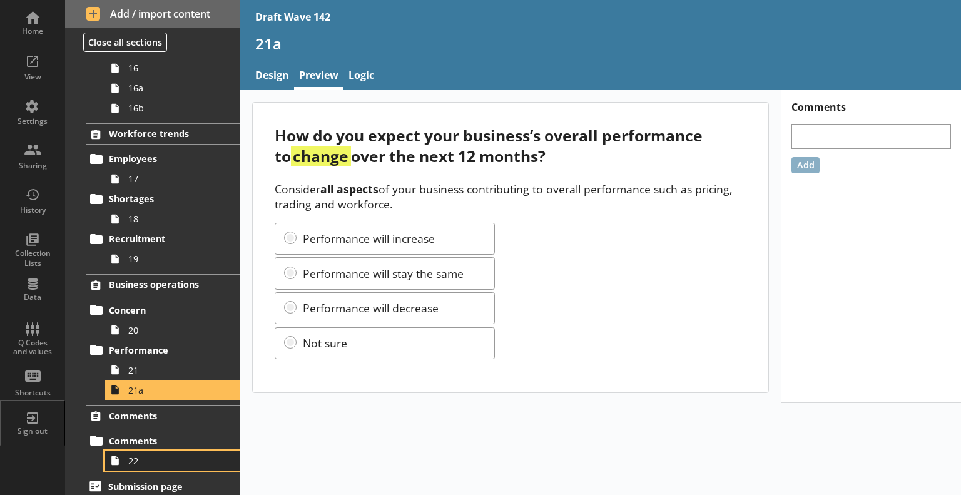
click at [170, 455] on span "22" at bounding box center [175, 461] width 94 height 12
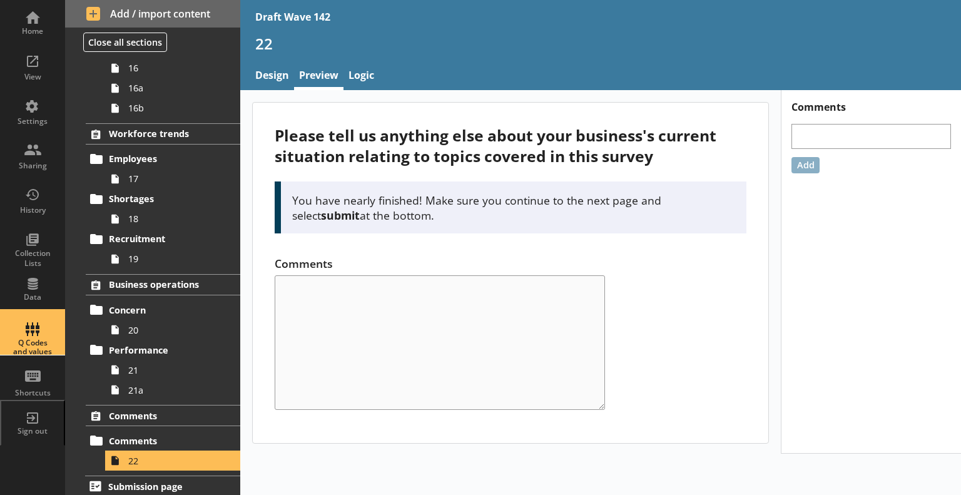
click at [38, 334] on div "Q Codes and values" at bounding box center [33, 333] width 44 height 44
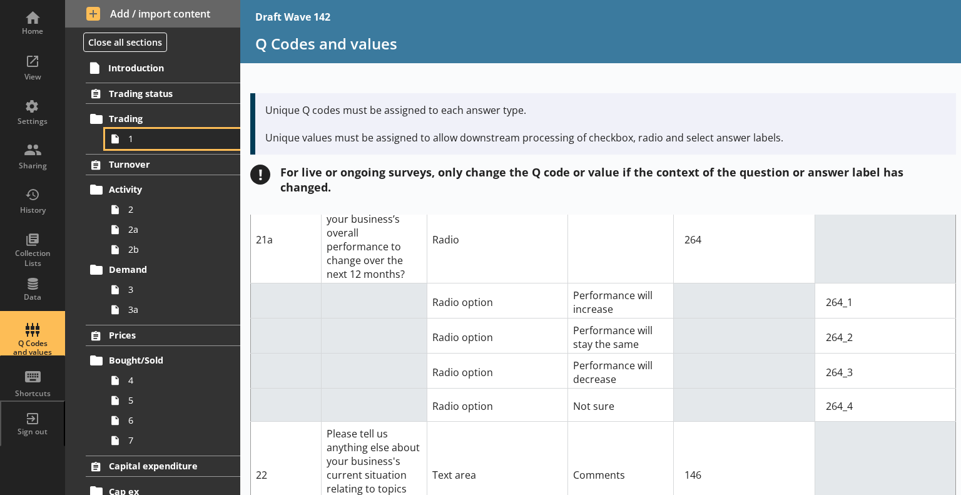
click at [140, 142] on span "1" at bounding box center [175, 139] width 94 height 12
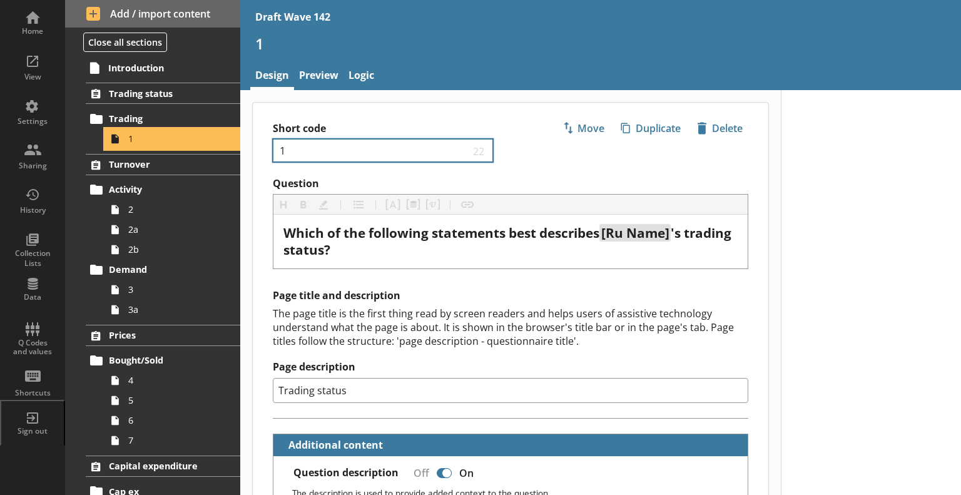
type textarea "x"
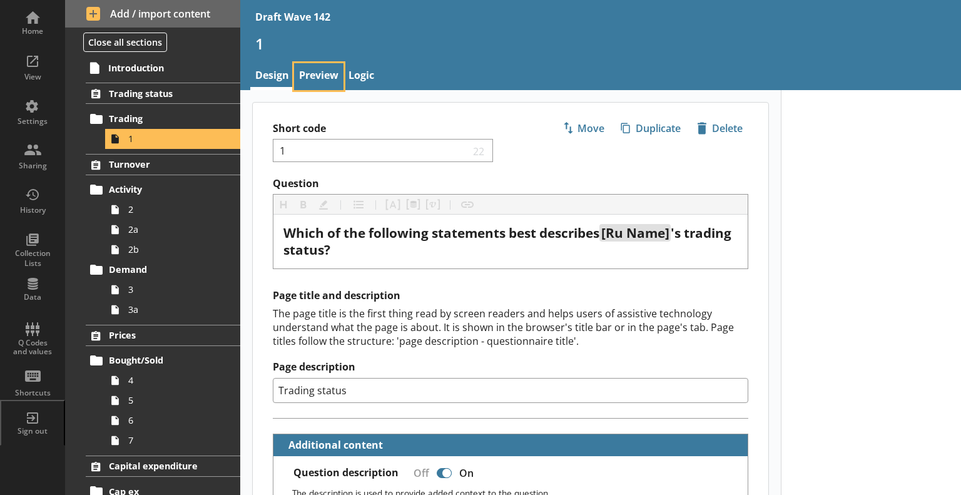
click at [321, 77] on link "Preview" at bounding box center [318, 76] width 49 height 27
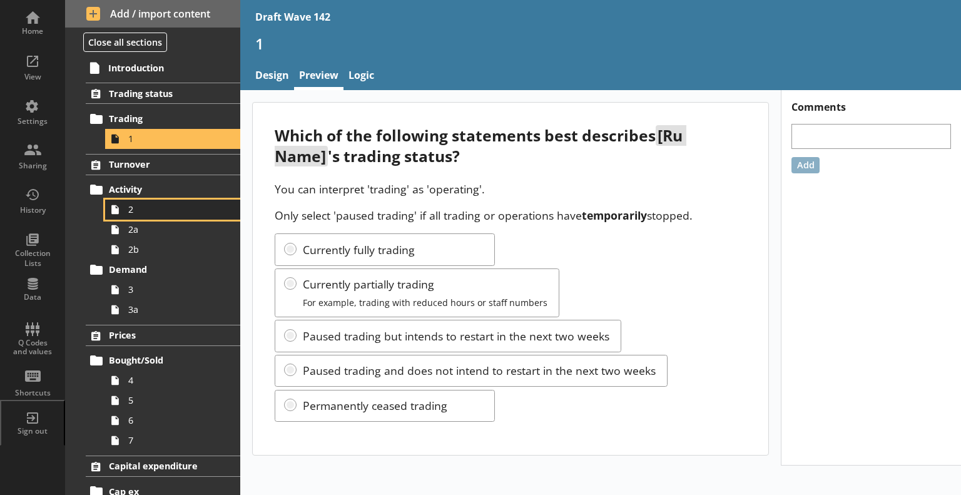
click at [150, 214] on span "2" at bounding box center [175, 209] width 94 height 12
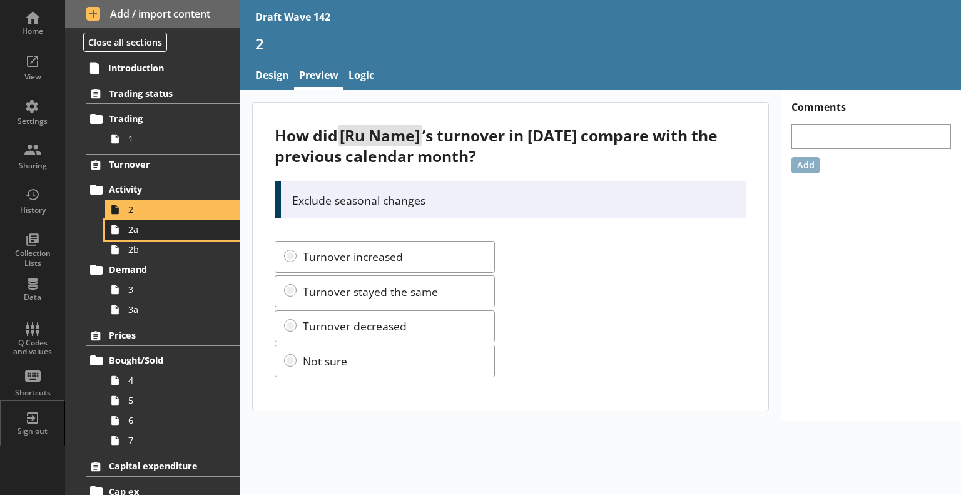
click at [139, 235] on link "2a" at bounding box center [172, 230] width 135 height 20
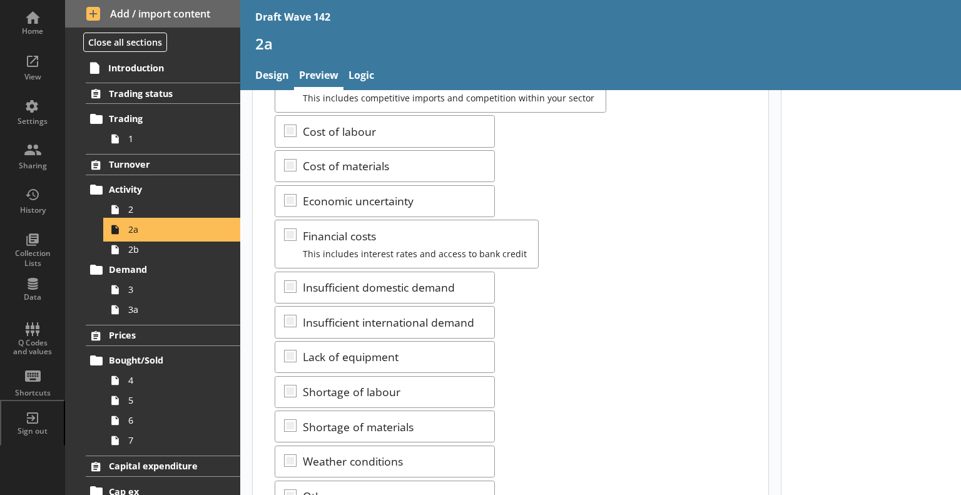
scroll to position [125, 0]
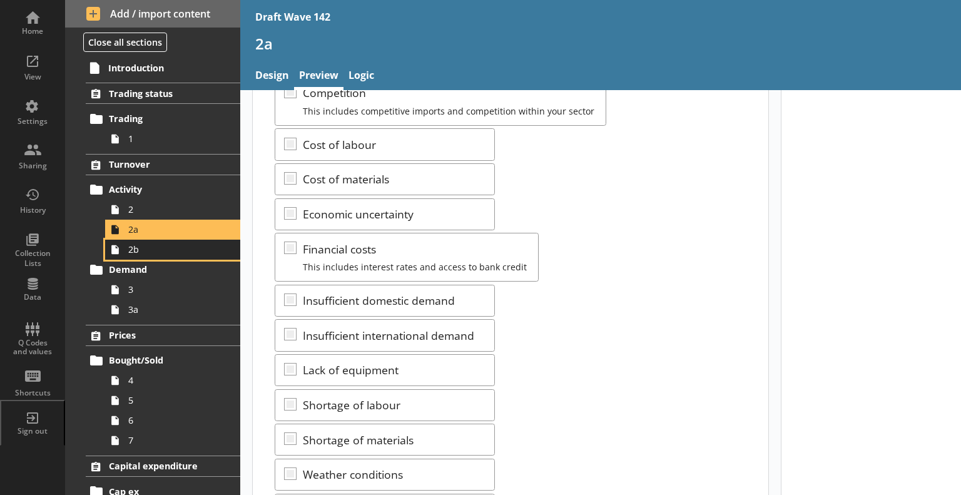
click at [166, 252] on span "2b" at bounding box center [175, 249] width 94 height 12
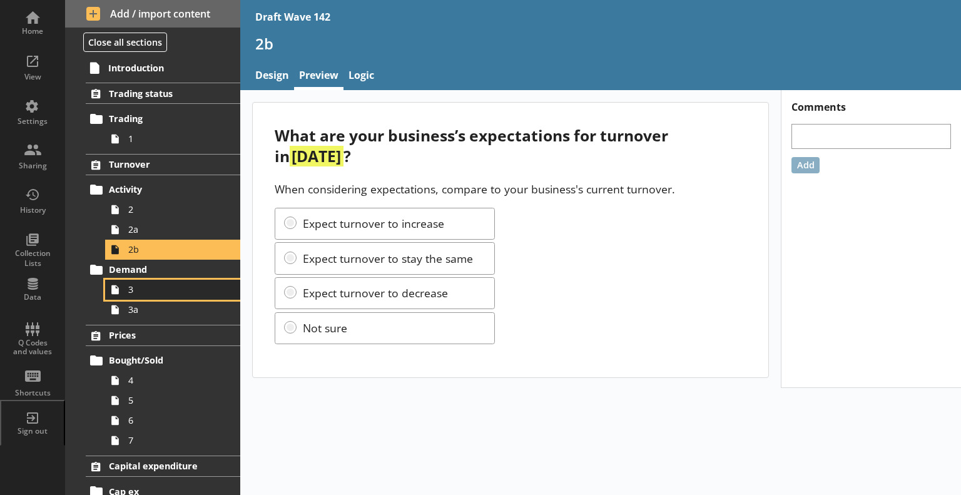
click at [136, 283] on span "3" at bounding box center [175, 289] width 94 height 12
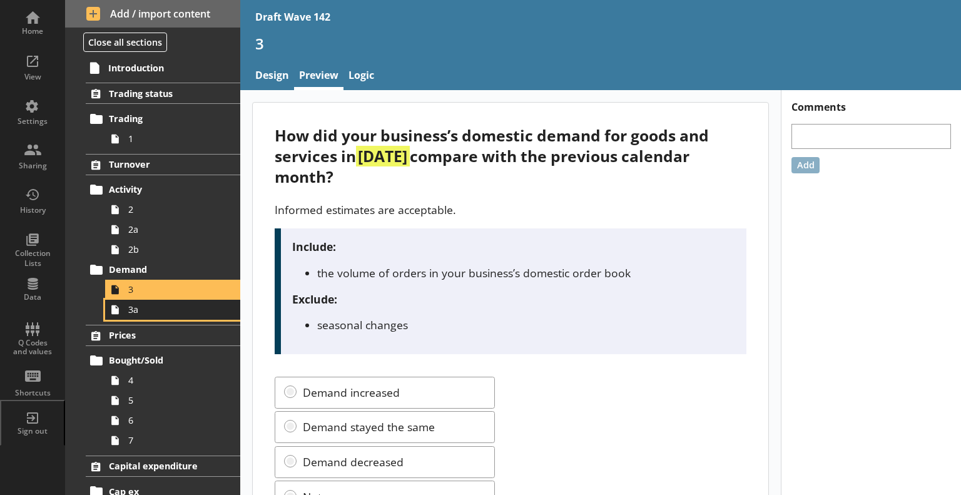
click at [198, 311] on span "3a" at bounding box center [175, 309] width 94 height 12
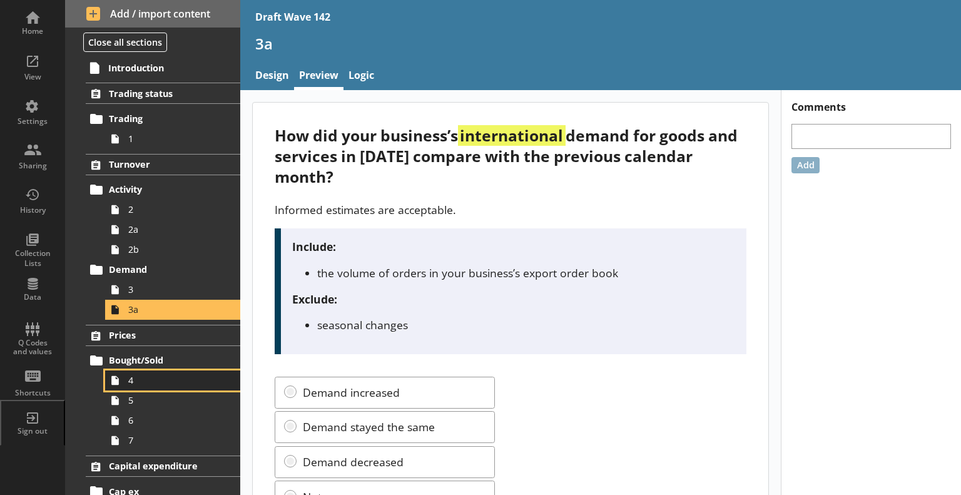
click at [164, 380] on span "4" at bounding box center [175, 380] width 94 height 12
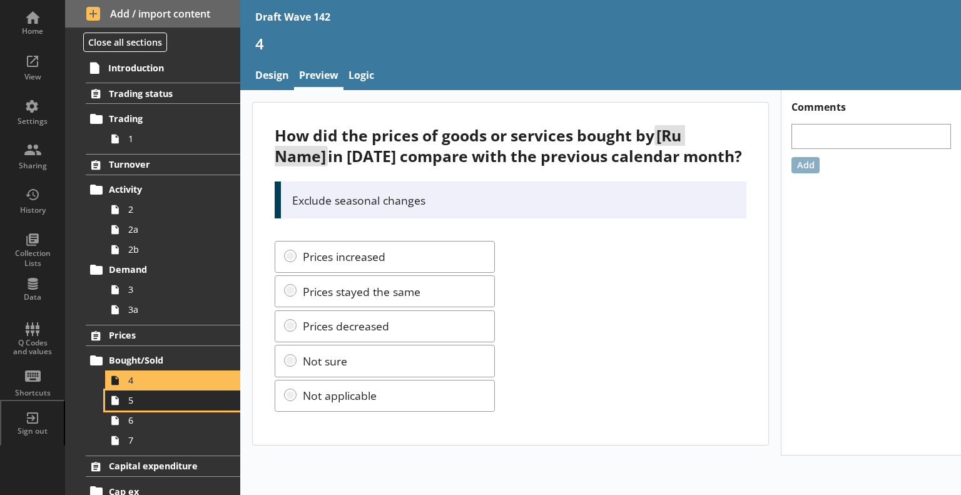
click at [141, 402] on span "5" at bounding box center [175, 400] width 94 height 12
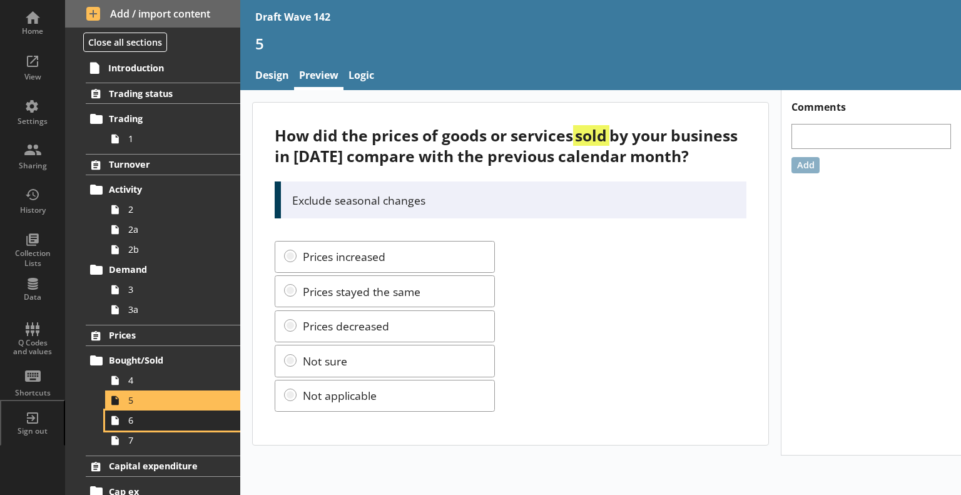
click at [168, 422] on span "6" at bounding box center [175, 420] width 94 height 12
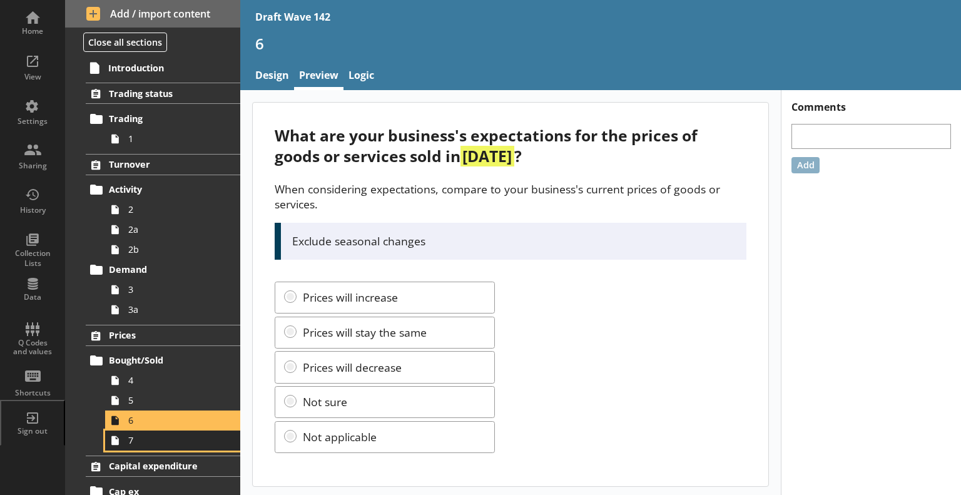
click at [161, 445] on span "7" at bounding box center [175, 440] width 94 height 12
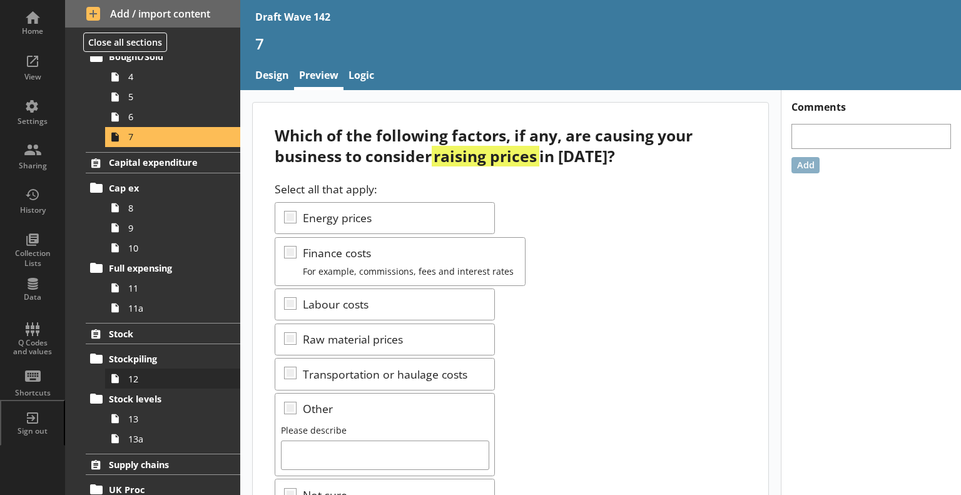
scroll to position [313, 0]
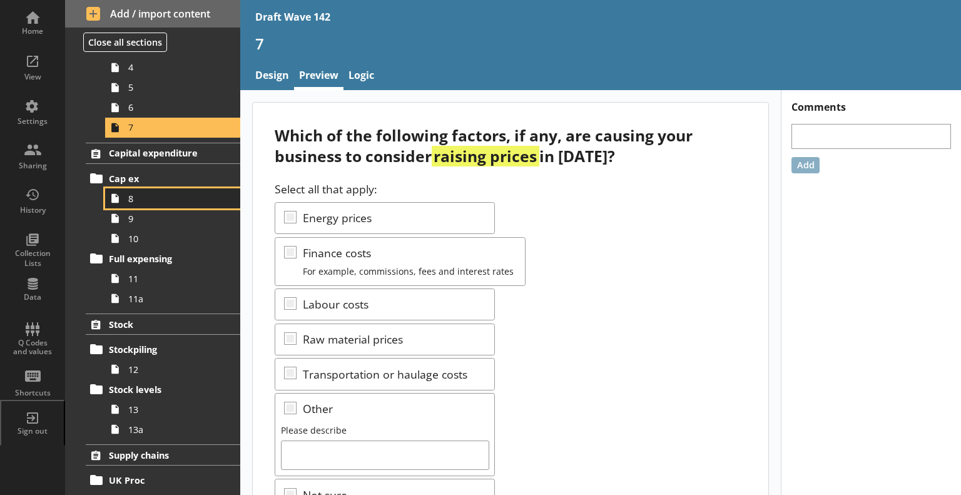
click at [126, 206] on link "8" at bounding box center [172, 198] width 135 height 20
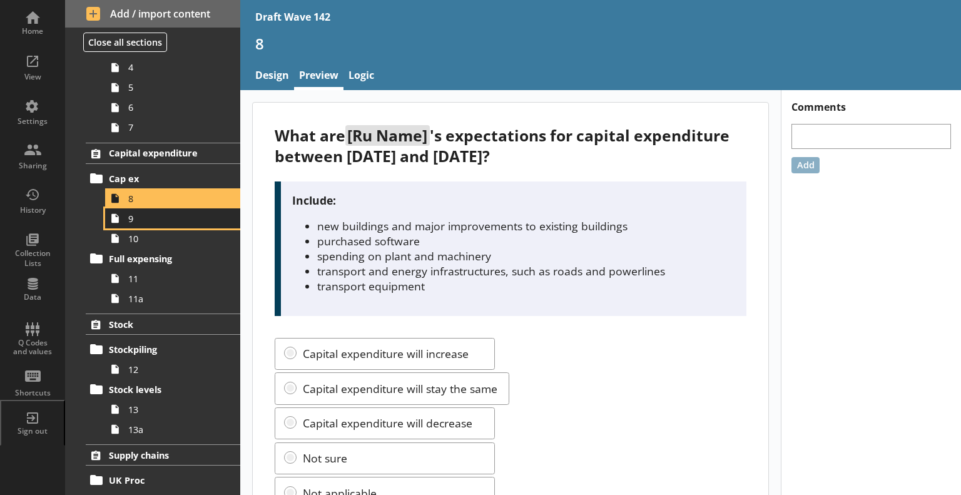
click at [146, 224] on link "9" at bounding box center [172, 218] width 135 height 20
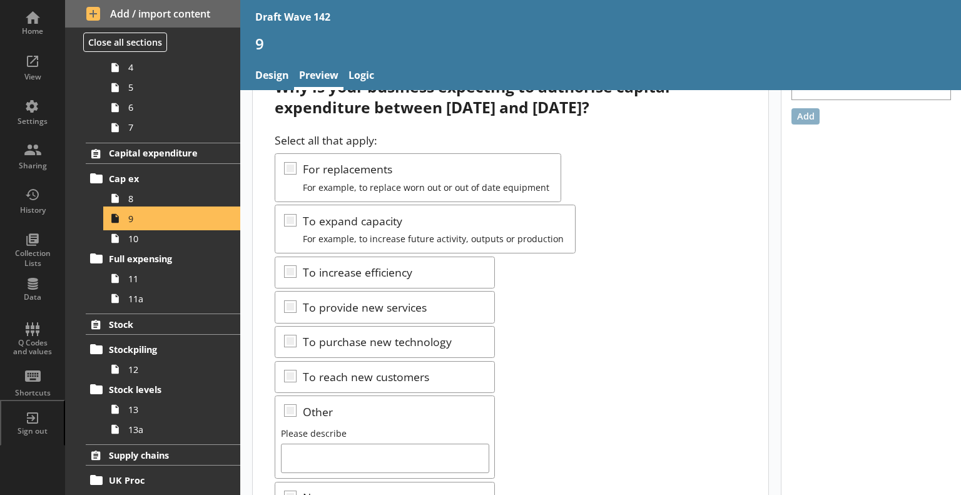
scroll to position [63, 0]
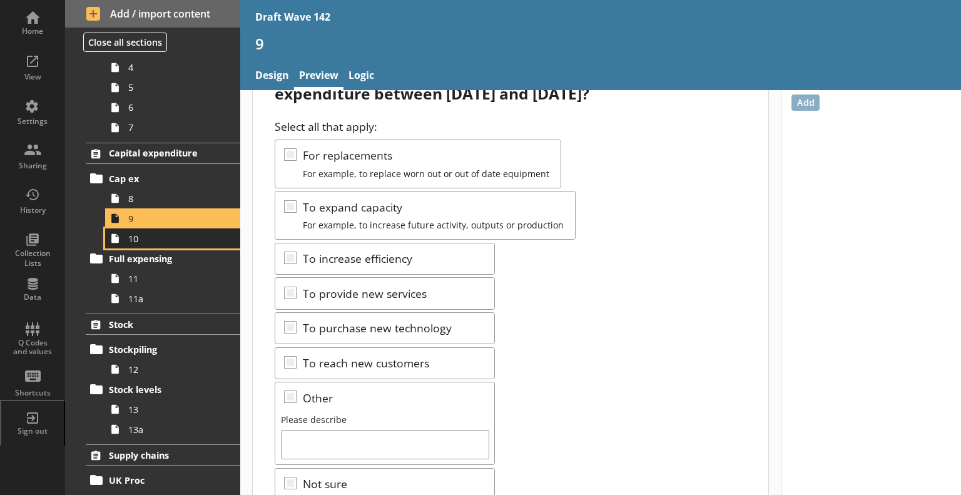
click at [203, 242] on span "10" at bounding box center [175, 239] width 94 height 12
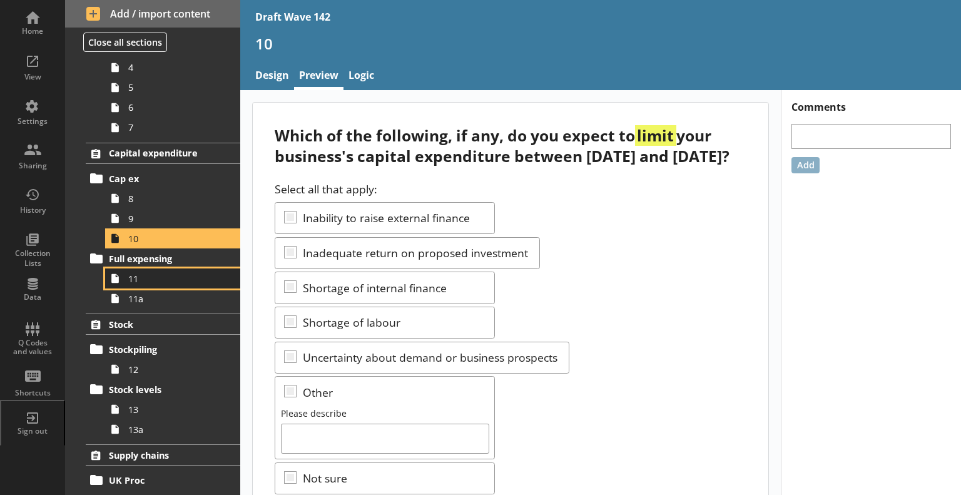
click at [178, 285] on link "11" at bounding box center [172, 278] width 135 height 20
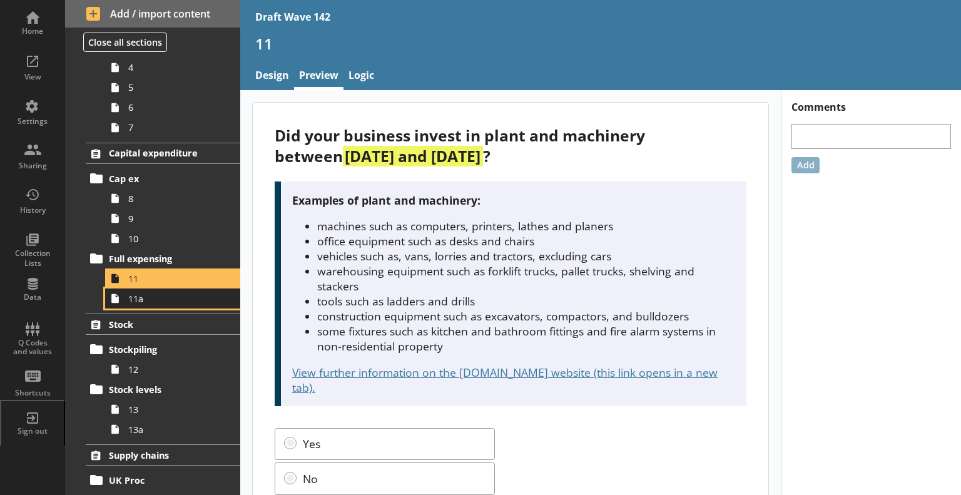
click at [150, 305] on link "11a" at bounding box center [172, 298] width 135 height 20
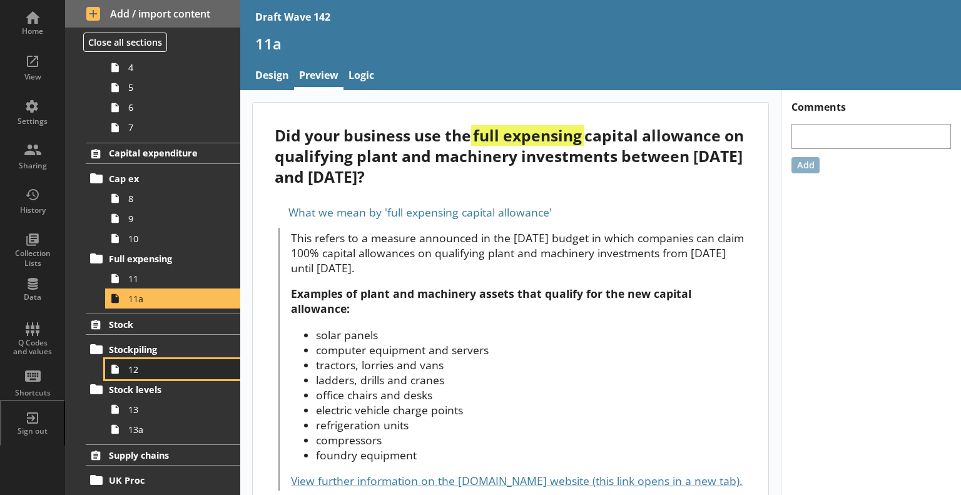
click at [146, 363] on span "12" at bounding box center [175, 369] width 94 height 12
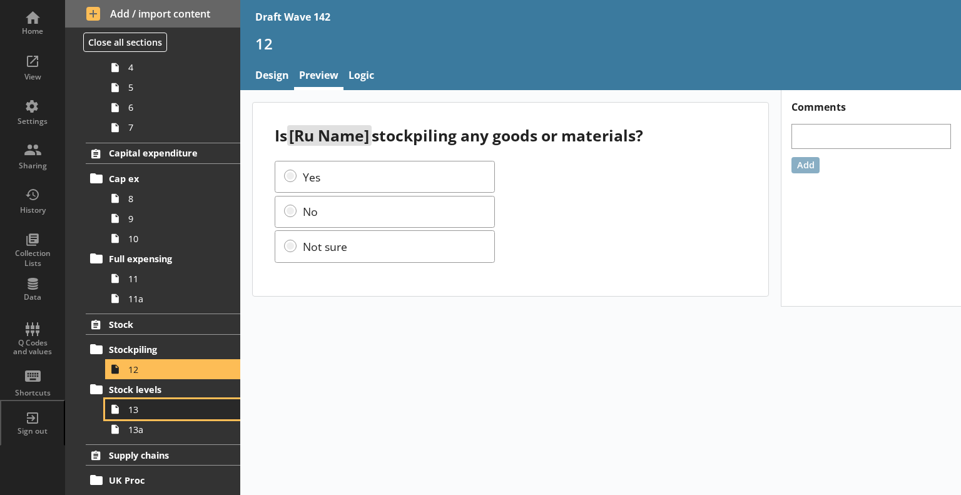
click at [171, 410] on span "13" at bounding box center [175, 409] width 94 height 12
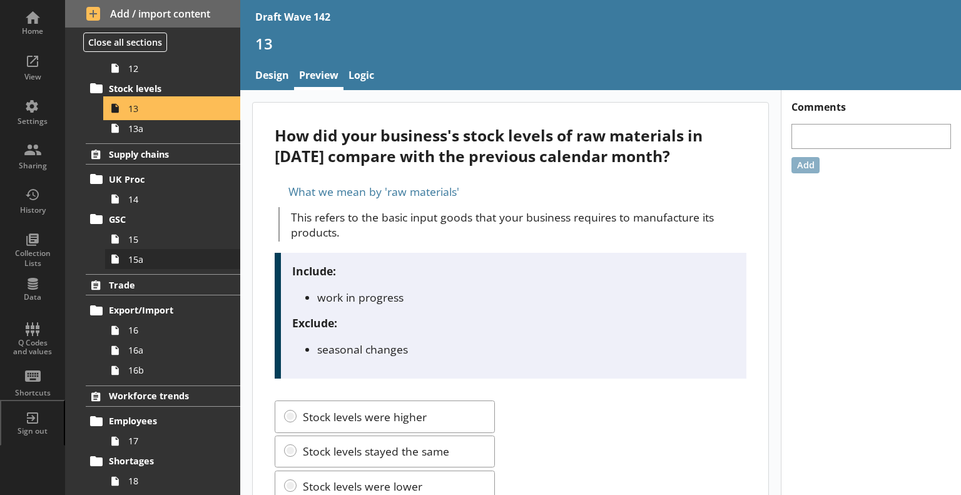
scroll to position [625, 0]
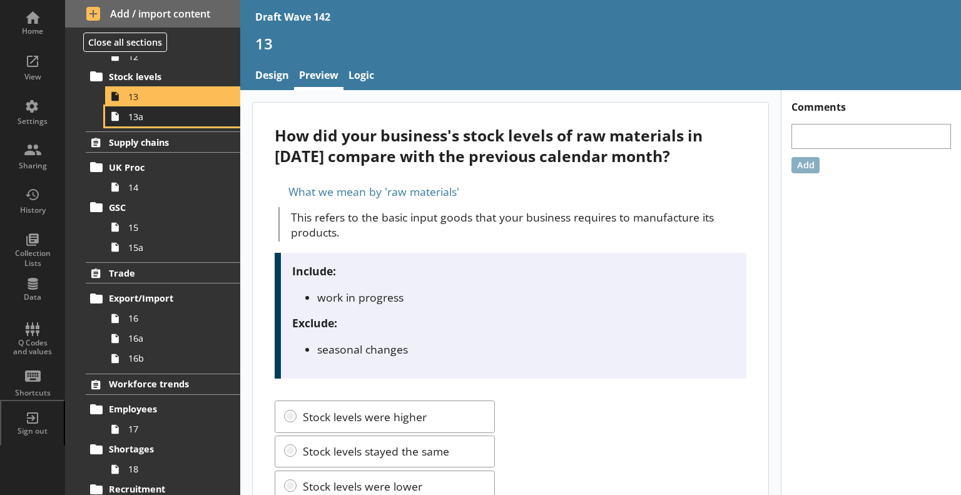
click at [170, 121] on span "13a" at bounding box center [175, 117] width 94 height 12
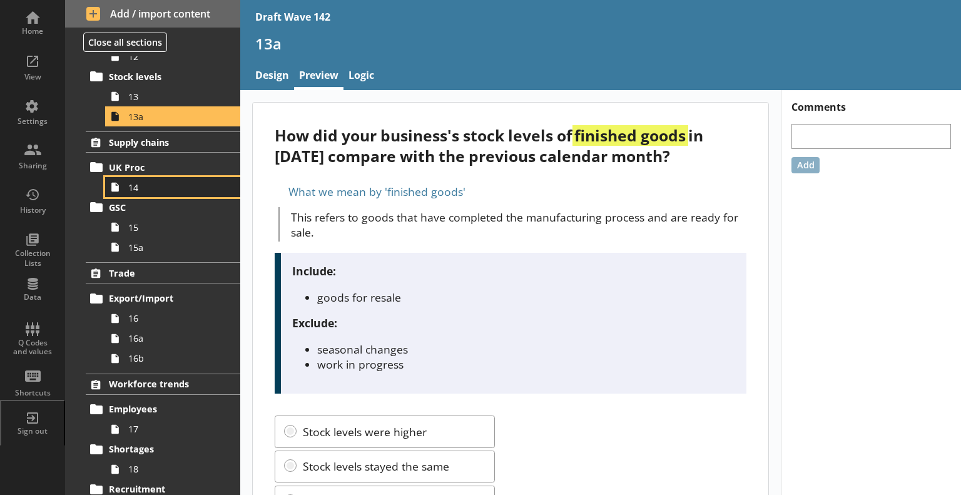
click at [180, 181] on span "14" at bounding box center [175, 187] width 94 height 12
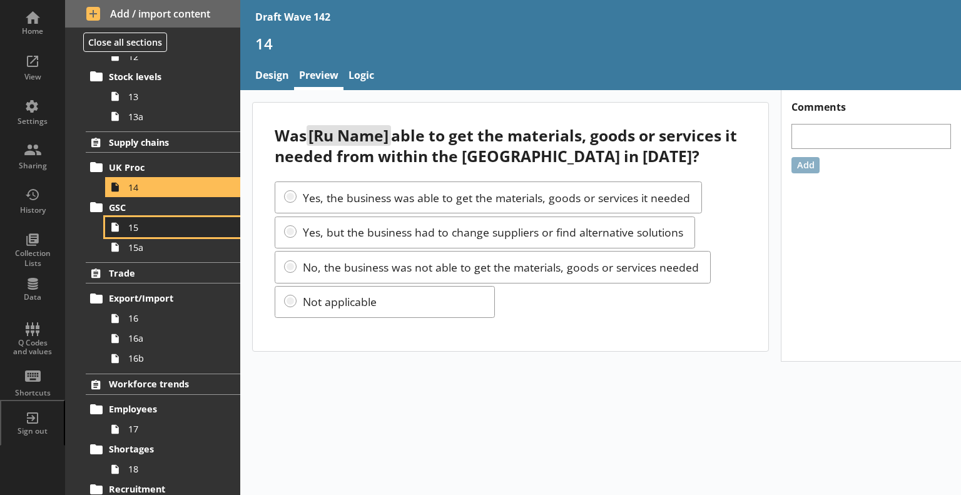
click at [162, 231] on span "15" at bounding box center [175, 227] width 94 height 12
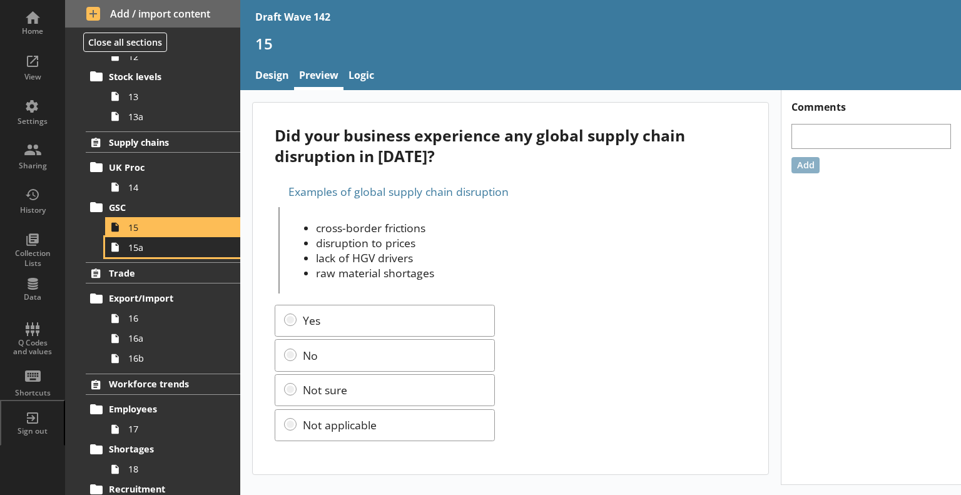
click at [157, 255] on link "15a" at bounding box center [172, 247] width 135 height 20
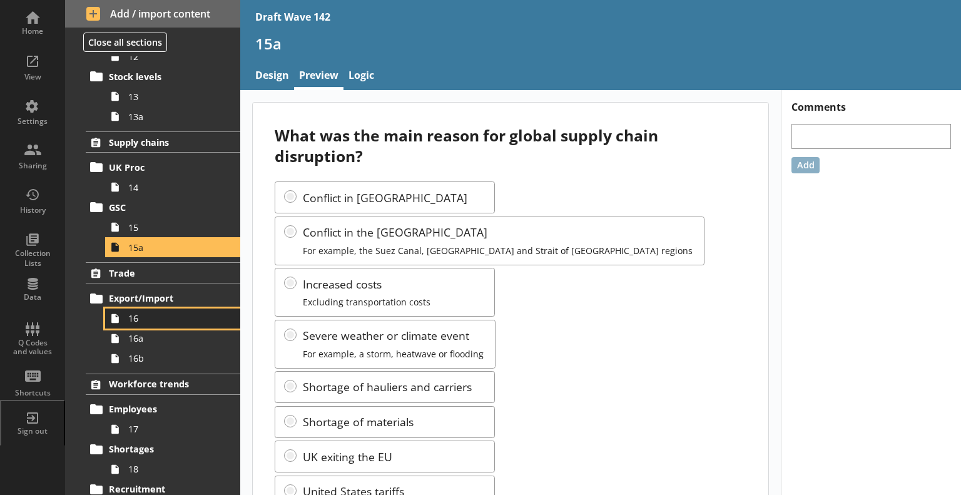
click at [153, 323] on link "16" at bounding box center [172, 318] width 135 height 20
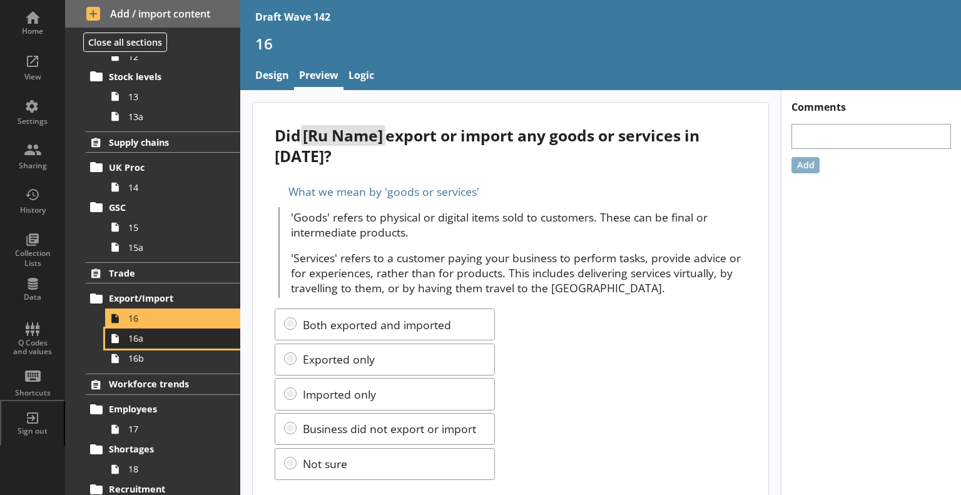
click at [152, 335] on span "16a" at bounding box center [175, 338] width 94 height 12
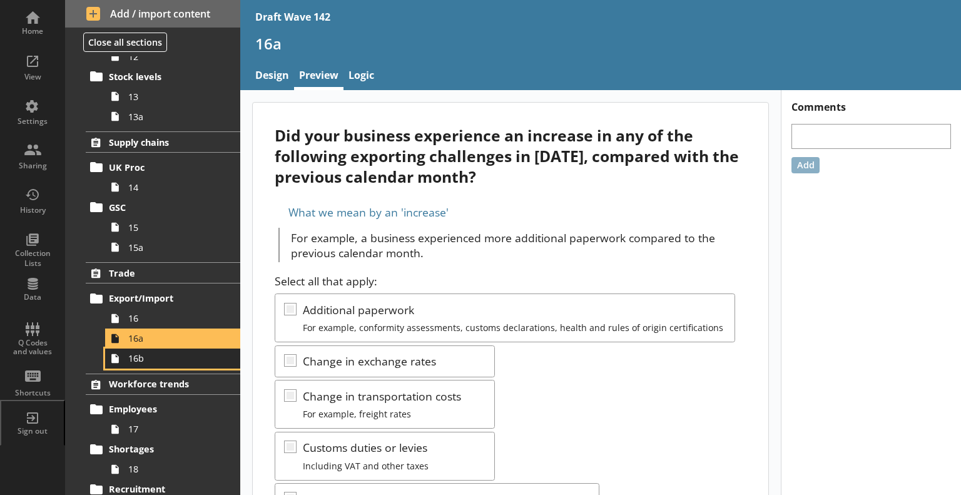
click at [158, 357] on span "16b" at bounding box center [175, 358] width 94 height 12
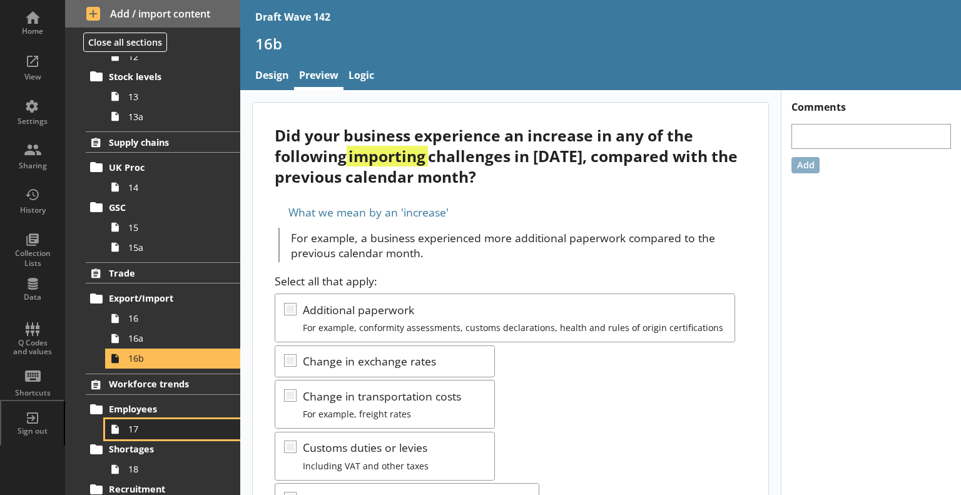
click at [180, 426] on span "17" at bounding box center [175, 429] width 94 height 12
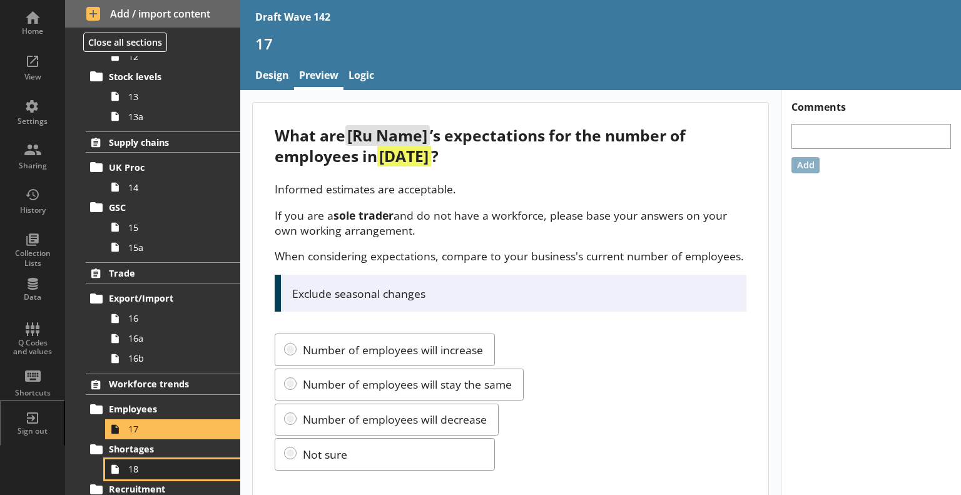
click at [202, 464] on span "18" at bounding box center [175, 469] width 94 height 12
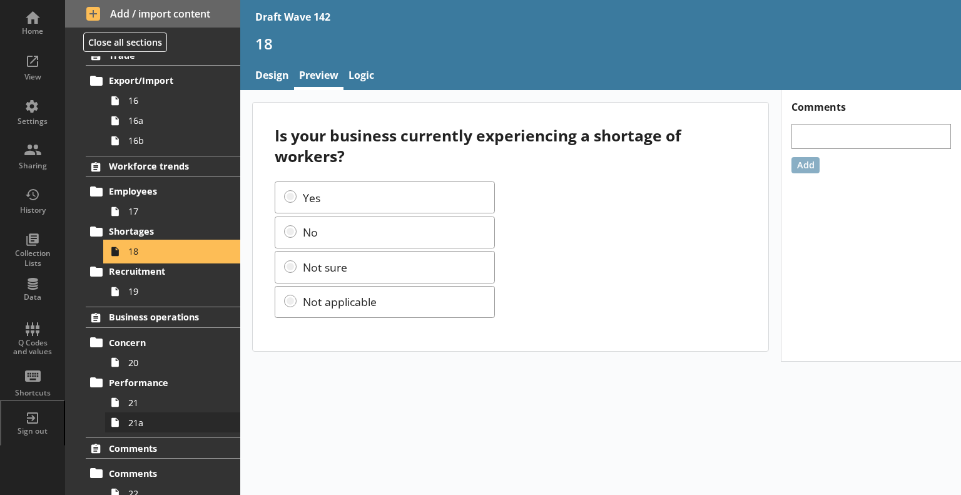
scroll to position [879, 0]
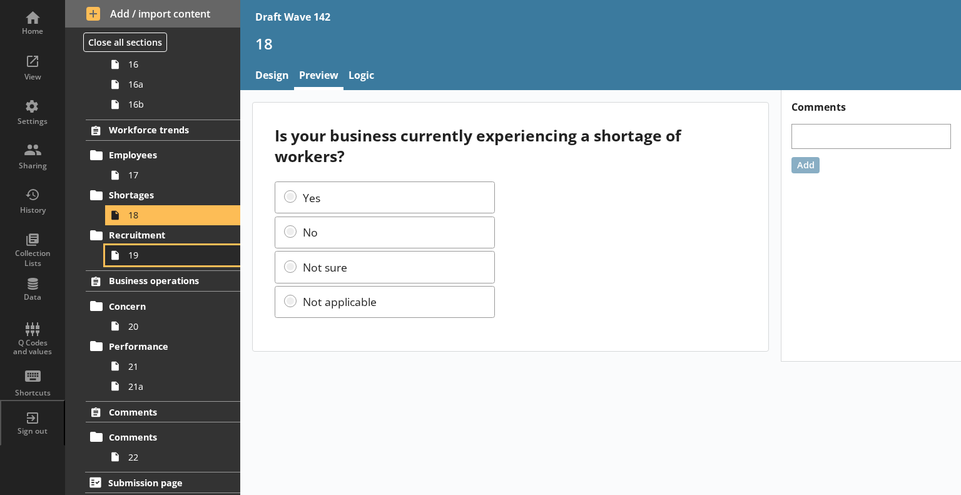
click at [139, 255] on span "19" at bounding box center [175, 255] width 94 height 12
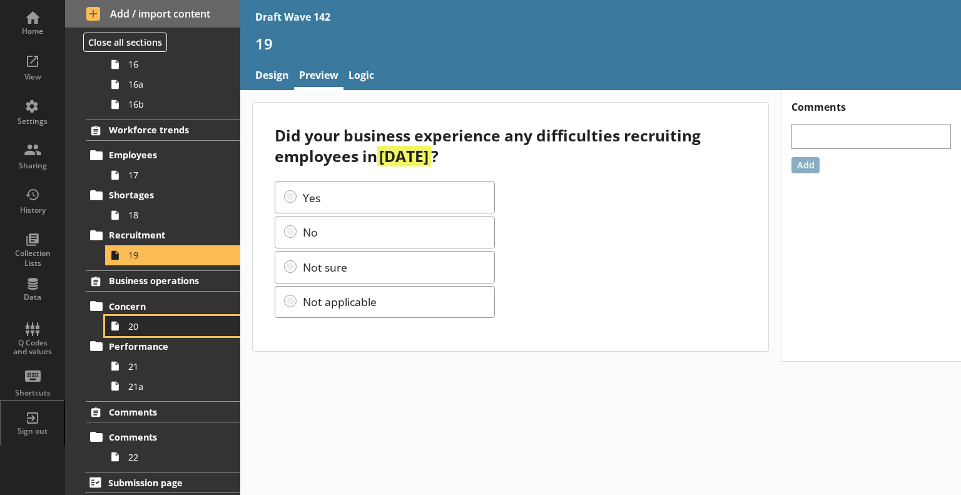
click at [145, 322] on span "20" at bounding box center [175, 326] width 94 height 12
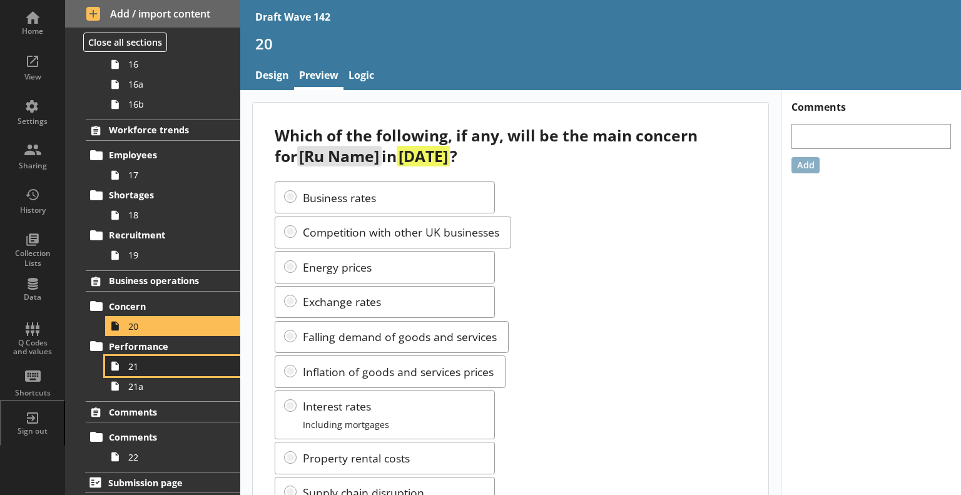
click at [144, 367] on span "21" at bounding box center [175, 366] width 94 height 12
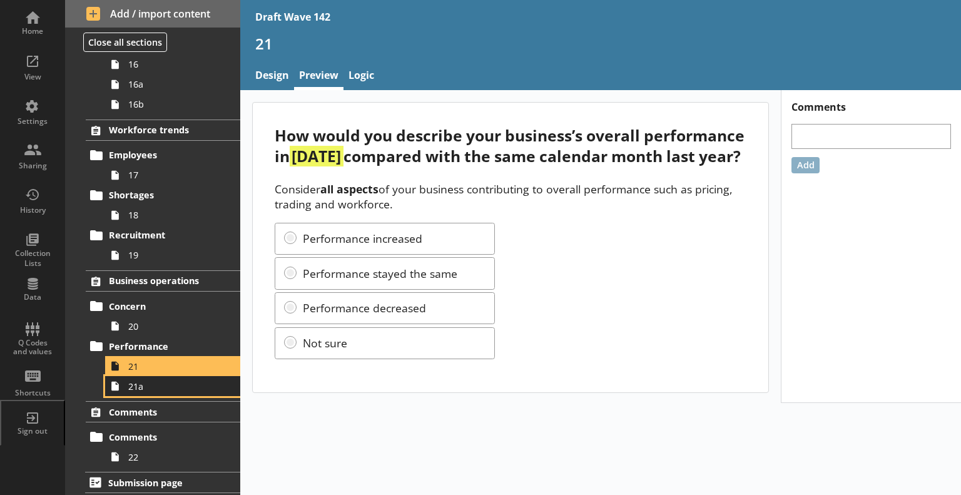
click at [134, 387] on span "21a" at bounding box center [175, 386] width 94 height 12
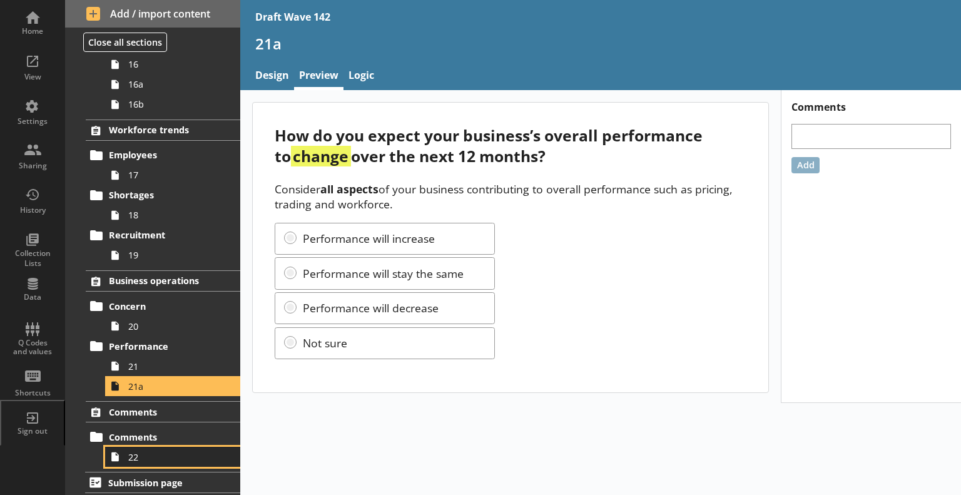
click at [165, 451] on span "22" at bounding box center [175, 457] width 94 height 12
